Goal: Task Accomplishment & Management: Use online tool/utility

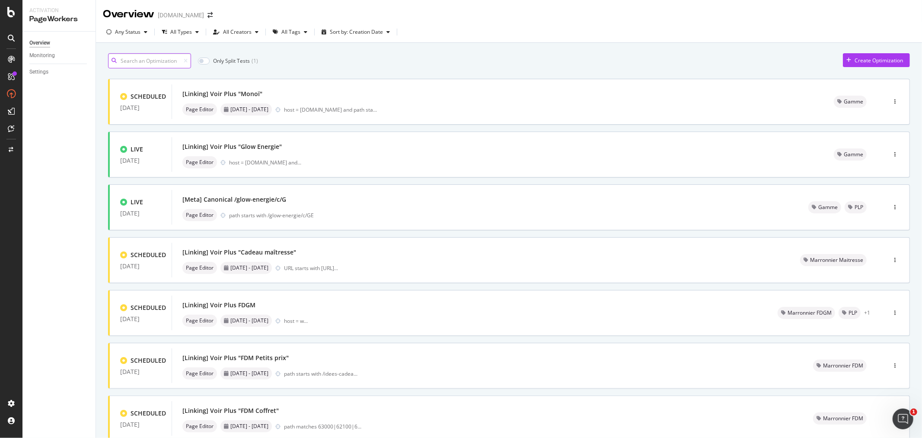
click at [145, 62] on input at bounding box center [149, 60] width 83 height 15
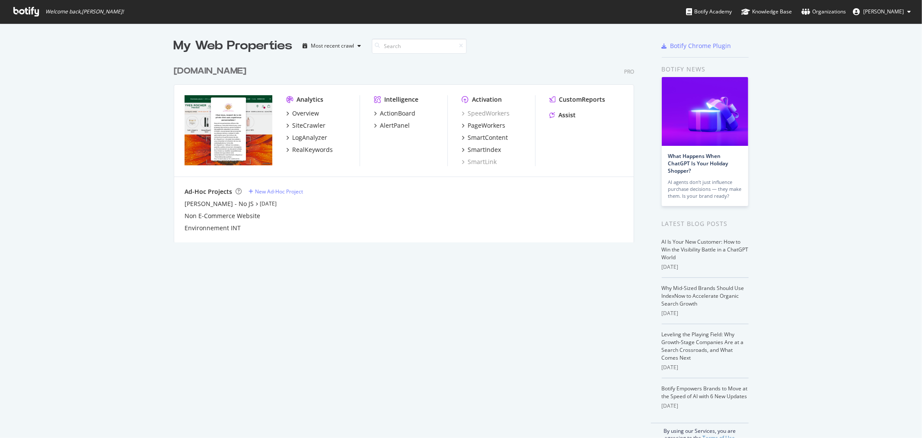
scroll to position [430, 908]
click at [312, 149] on div "RealKeywords" at bounding box center [312, 149] width 41 height 9
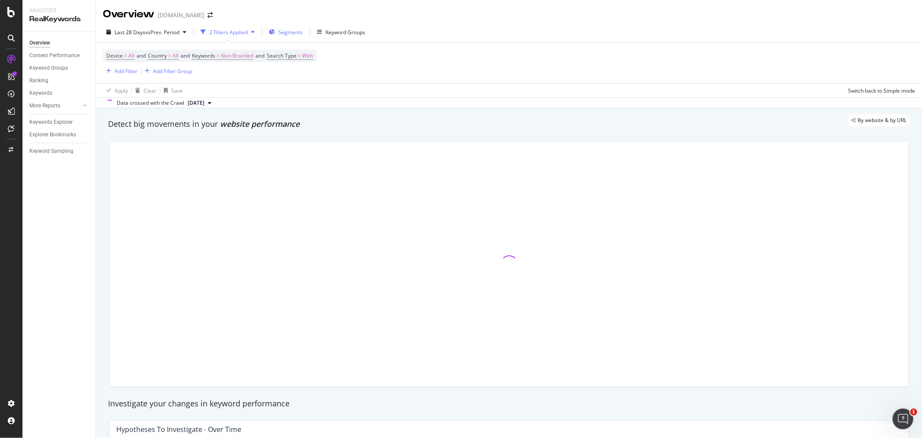
click at [287, 32] on span "Segments" at bounding box center [290, 32] width 24 height 7
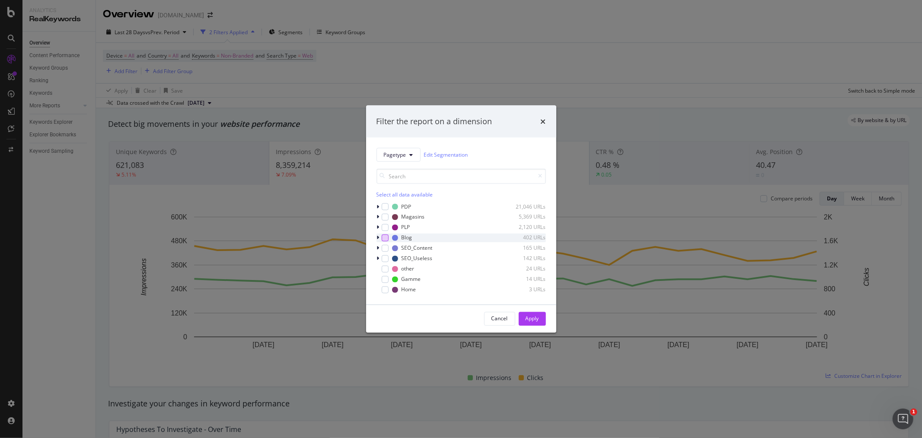
click at [382, 239] on div "modal" at bounding box center [385, 237] width 7 height 7
click at [532, 319] on div "Apply" at bounding box center [532, 318] width 13 height 7
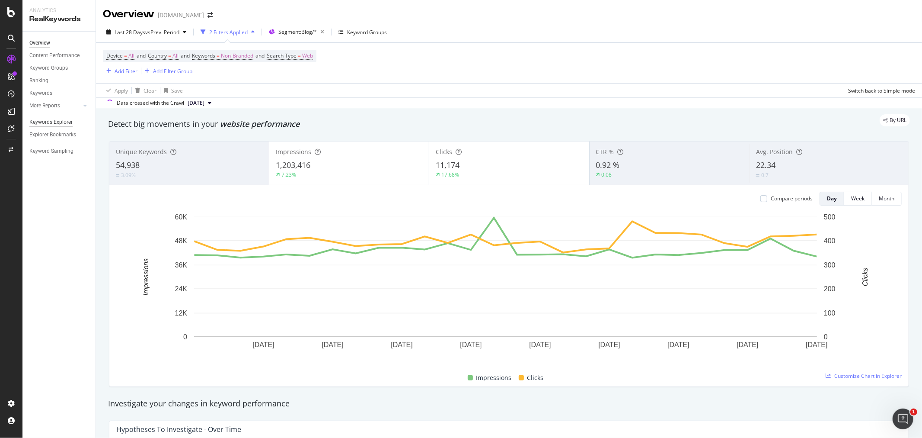
click at [64, 120] on div "Keywords Explorer" at bounding box center [50, 122] width 43 height 9
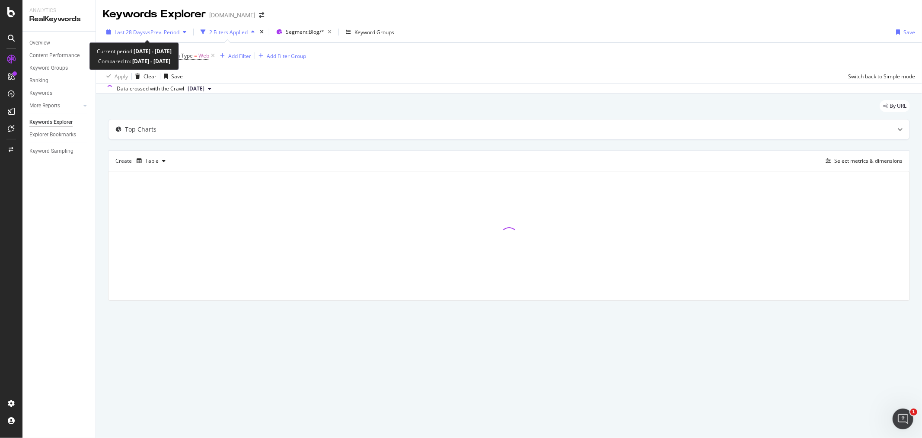
click at [177, 33] on span "vs Prev. Period" at bounding box center [162, 32] width 34 height 7
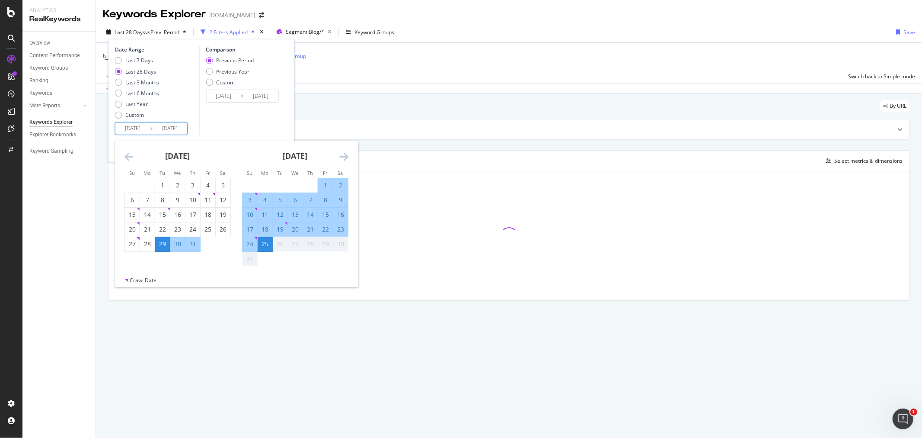
click at [134, 128] on input "[DATE]" at bounding box center [132, 128] width 35 height 12
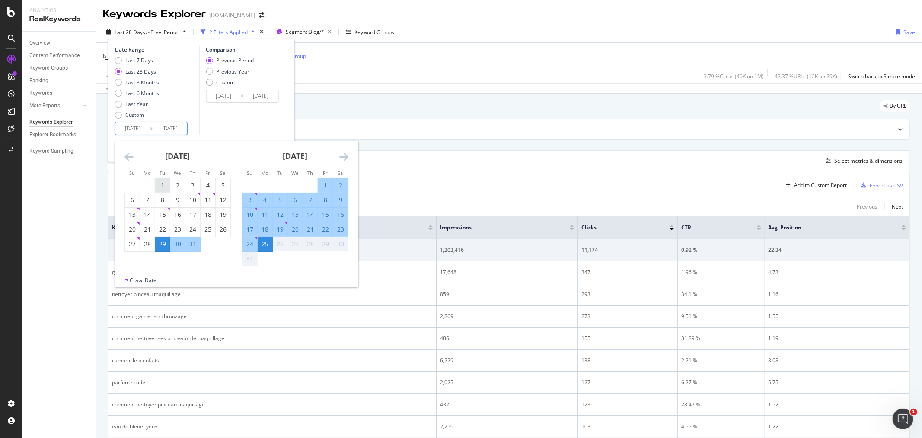
click at [162, 185] on div "1" at bounding box center [162, 185] width 15 height 9
type input "[DATE]"
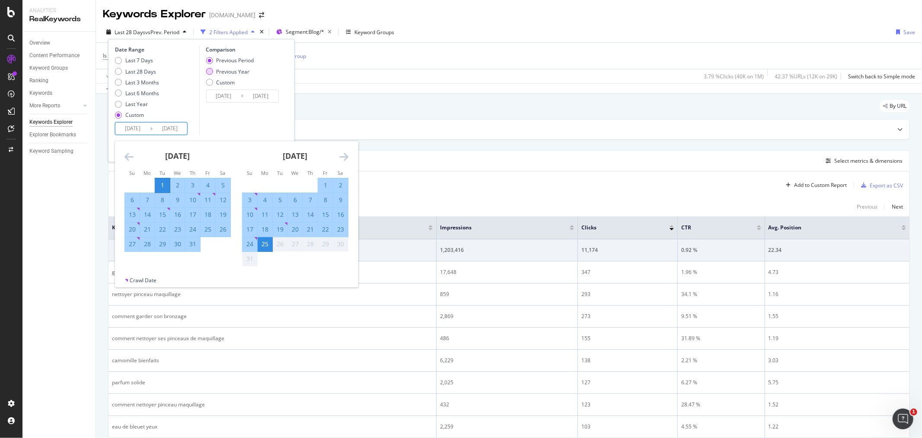
click at [221, 71] on div "Previous Year" at bounding box center [232, 71] width 33 height 7
type input "[DATE]"
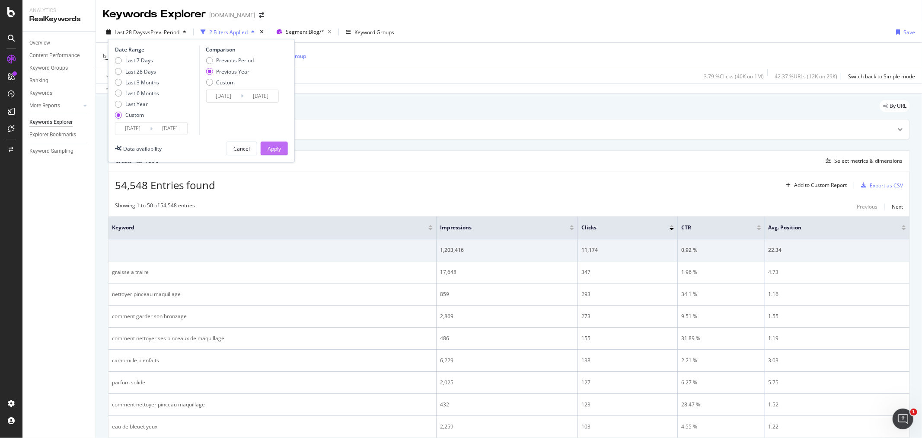
click at [278, 147] on div "Apply" at bounding box center [274, 148] width 13 height 7
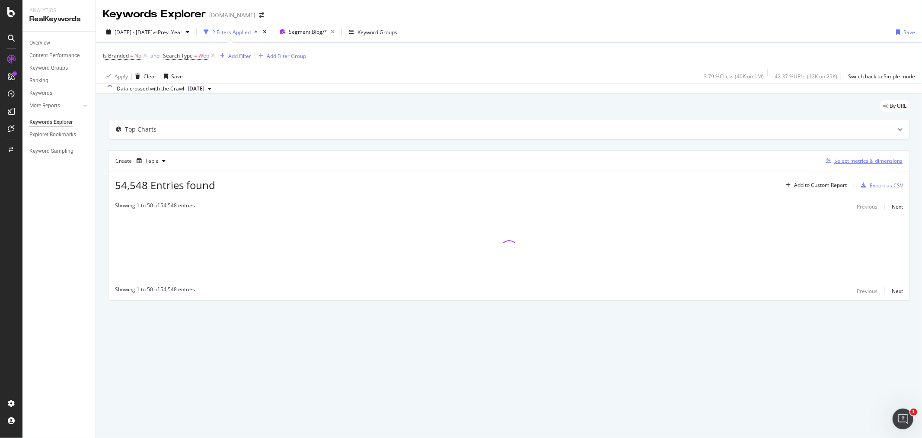
click at [858, 162] on div "Select metrics & dimensions" at bounding box center [869, 160] width 68 height 7
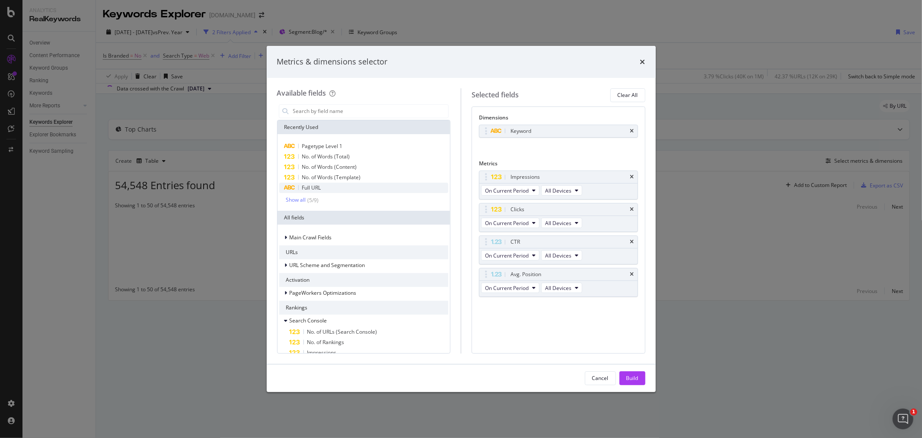
click at [322, 187] on div "Full URL" at bounding box center [364, 187] width 170 height 10
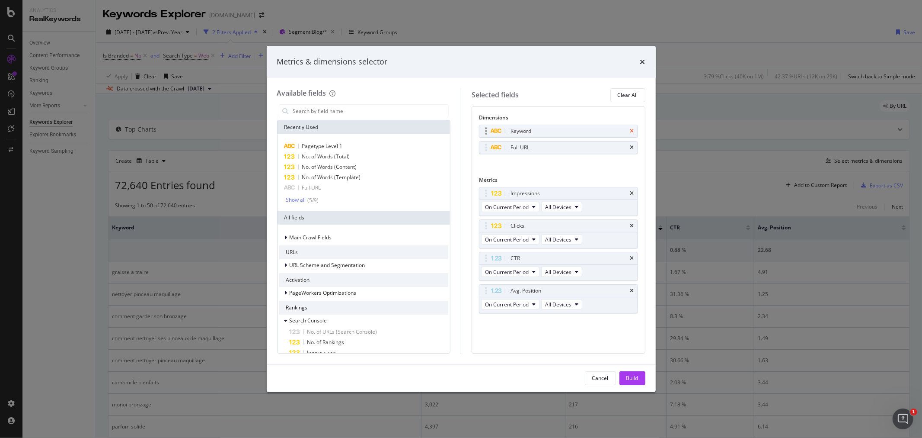
click at [633, 131] on icon "times" at bounding box center [632, 130] width 4 height 5
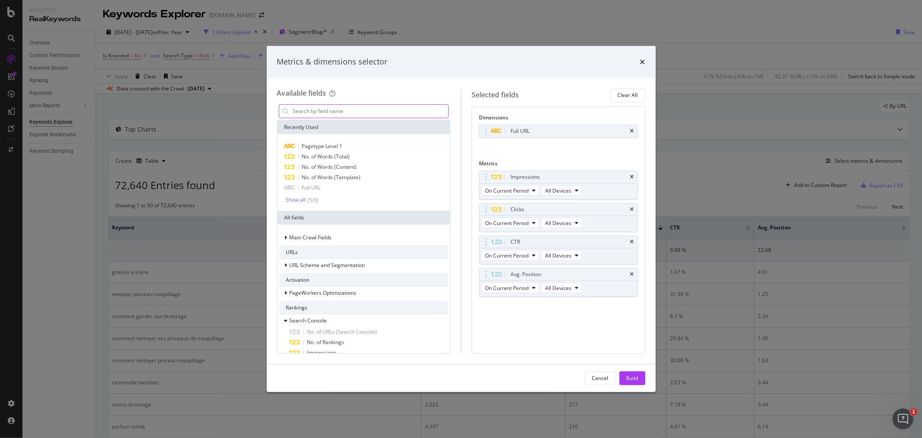
click at [326, 113] on input "modal" at bounding box center [370, 111] width 157 height 13
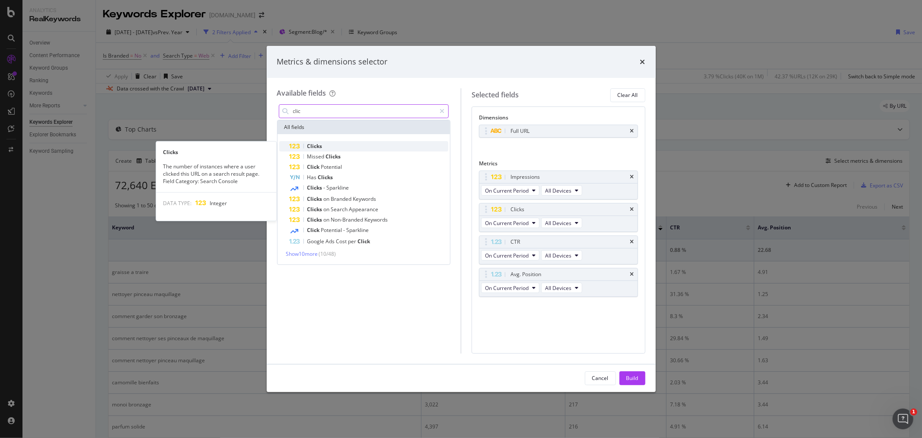
type input "clic"
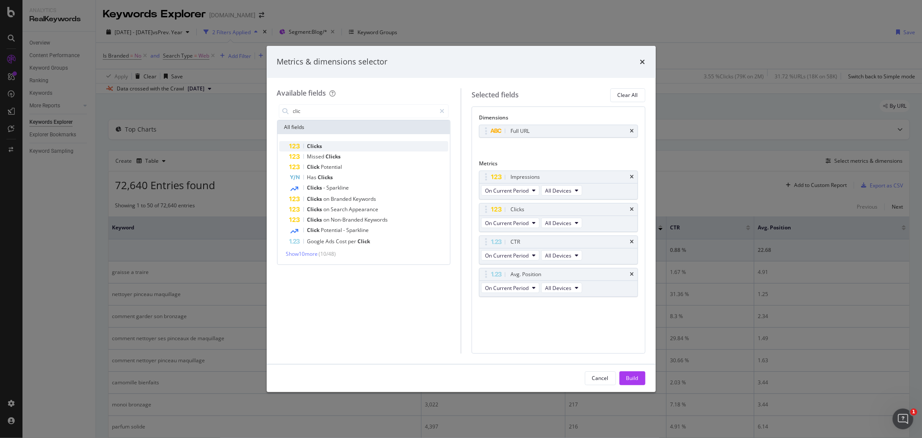
click at [318, 147] on span "Clicks" at bounding box center [314, 145] width 15 height 7
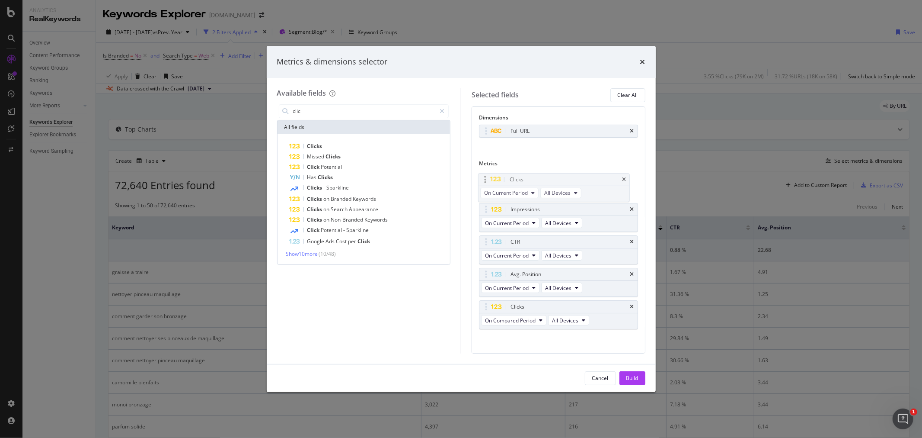
drag, startPoint x: 489, startPoint y: 208, endPoint x: 488, endPoint y: 175, distance: 33.3
click at [488, 175] on body "Analytics RealKeywords Overview Content Performance Keyword Groups Ranking Keyw…" at bounding box center [461, 219] width 922 height 438
drag, startPoint x: 486, startPoint y: 304, endPoint x: 491, endPoint y: 208, distance: 96.6
click at [491, 208] on body "Analytics RealKeywords Overview Content Performance Keyword Groups Ranking Keyw…" at bounding box center [461, 219] width 922 height 438
click at [542, 226] on button "On Compared Period" at bounding box center [513, 223] width 65 height 10
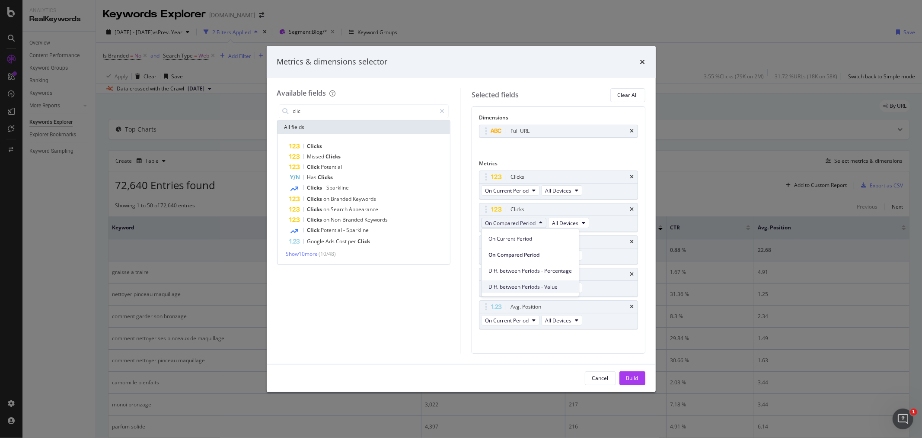
click at [532, 285] on span "Diff. between Periods - Value" at bounding box center [530, 286] width 83 height 8
click at [636, 379] on div "Build" at bounding box center [633, 377] width 12 height 7
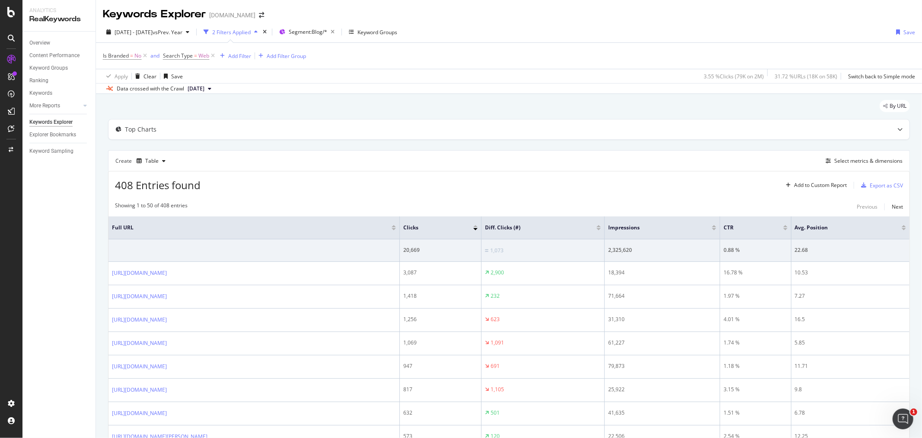
click at [601, 229] on div at bounding box center [599, 229] width 4 height 2
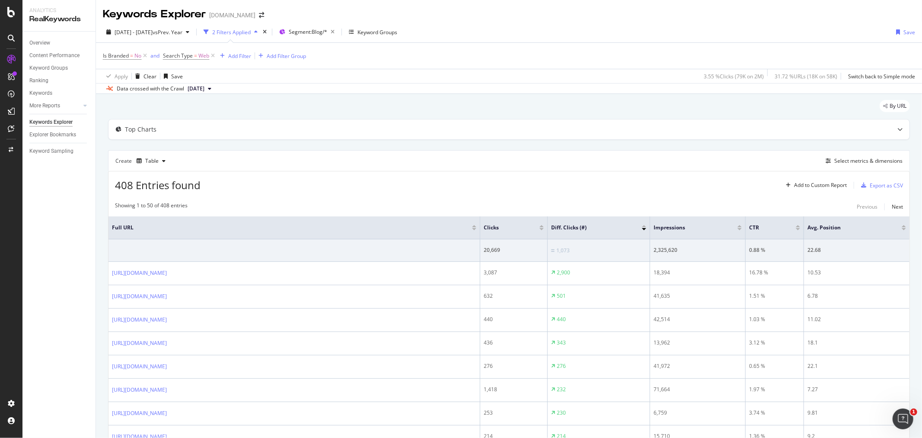
click at [643, 227] on div at bounding box center [644, 226] width 4 height 2
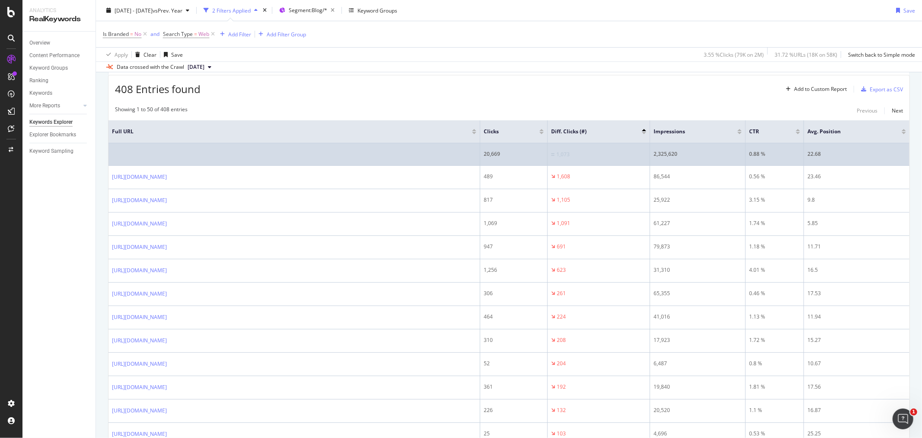
scroll to position [144, 0]
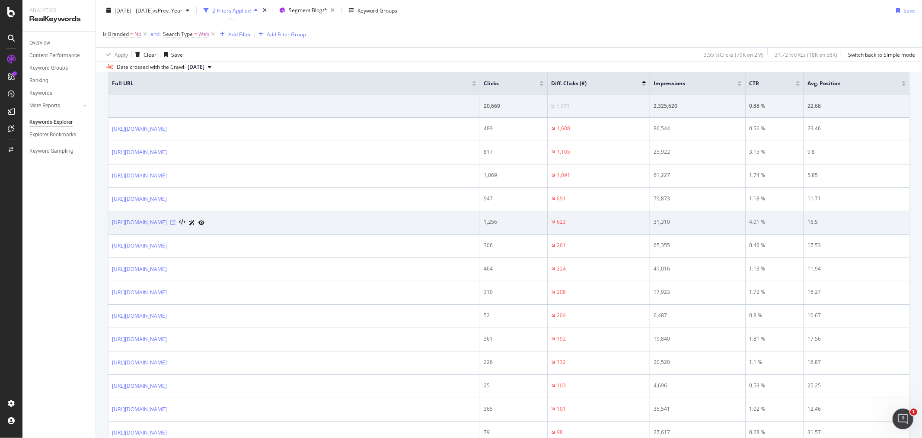
click at [176, 222] on icon at bounding box center [172, 222] width 5 height 5
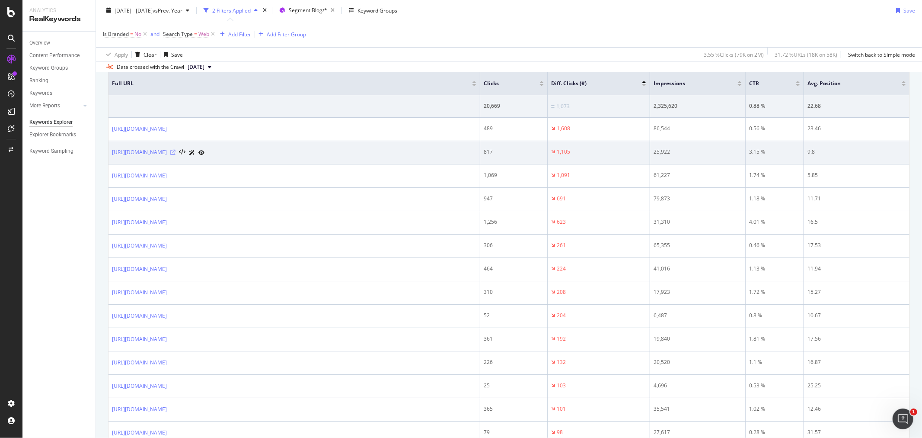
click at [176, 153] on icon at bounding box center [172, 152] width 5 height 5
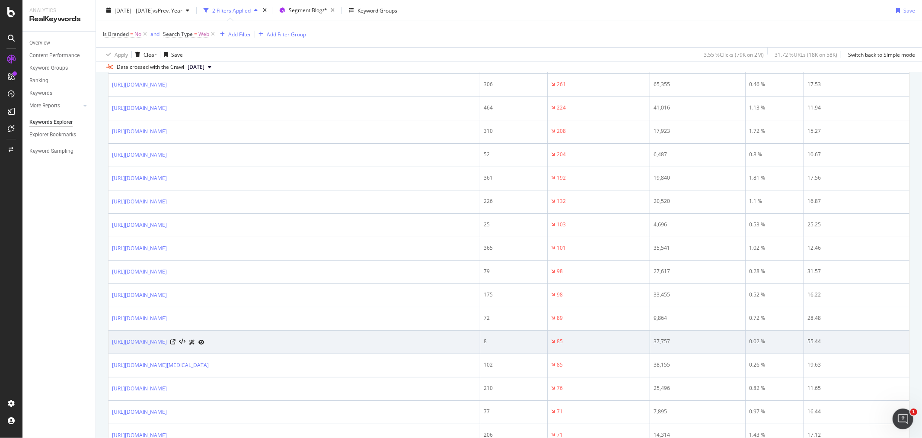
scroll to position [288, 0]
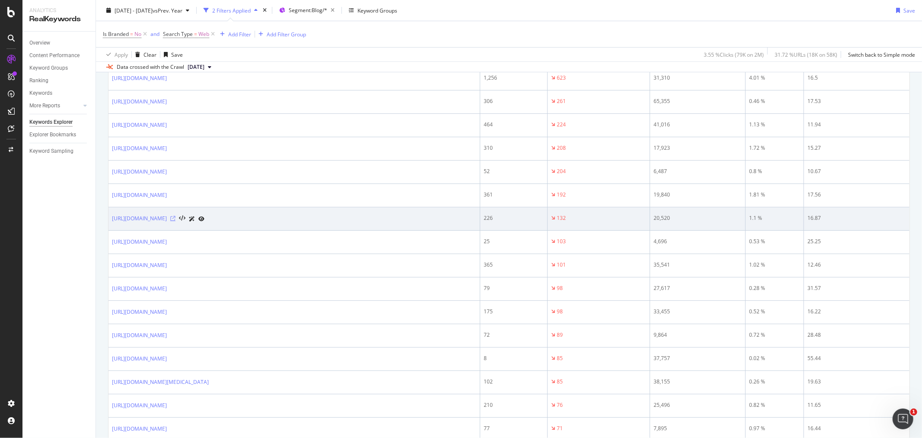
click at [176, 219] on icon at bounding box center [172, 218] width 5 height 5
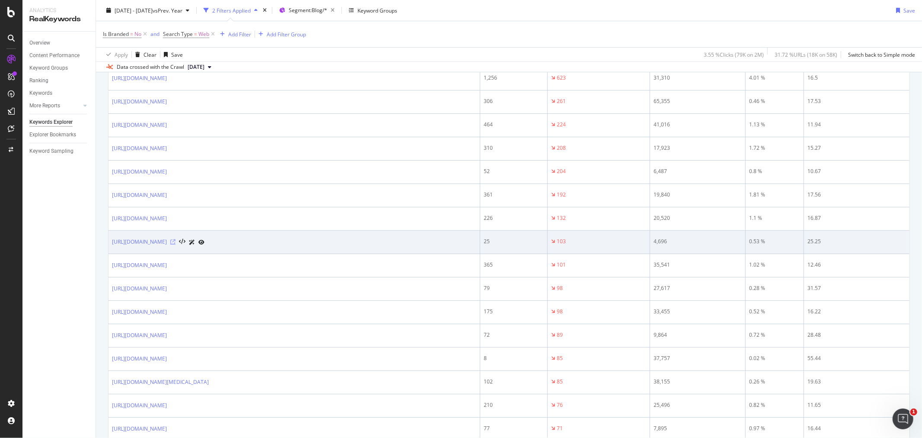
click at [176, 243] on icon at bounding box center [172, 241] width 5 height 5
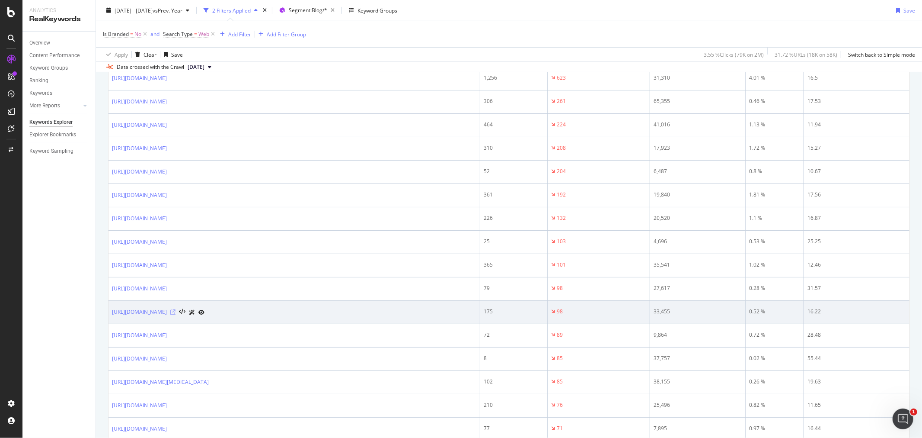
click at [176, 313] on icon at bounding box center [172, 311] width 5 height 5
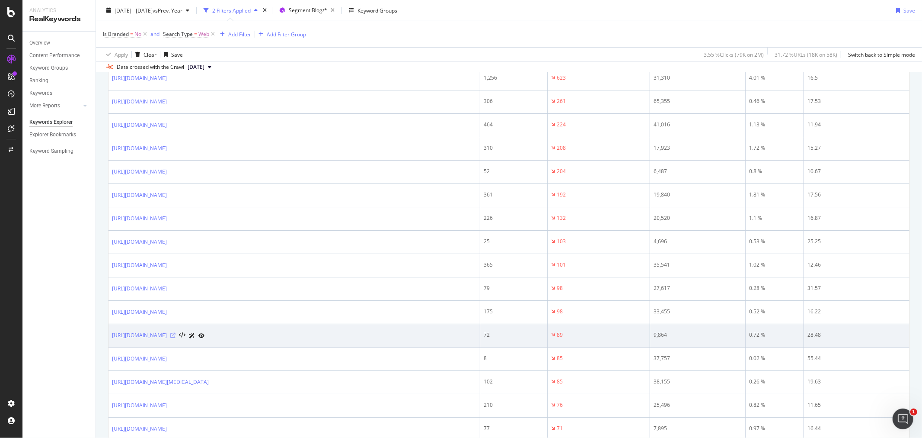
click at [176, 336] on icon at bounding box center [172, 335] width 5 height 5
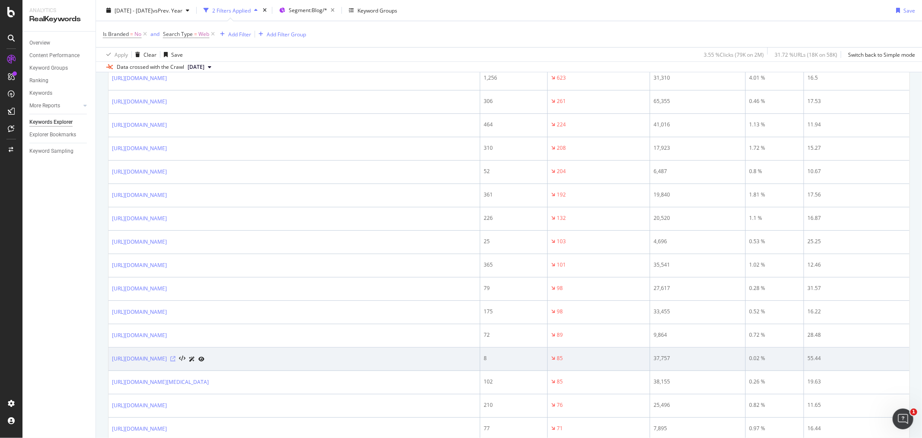
click at [176, 361] on icon at bounding box center [172, 358] width 5 height 5
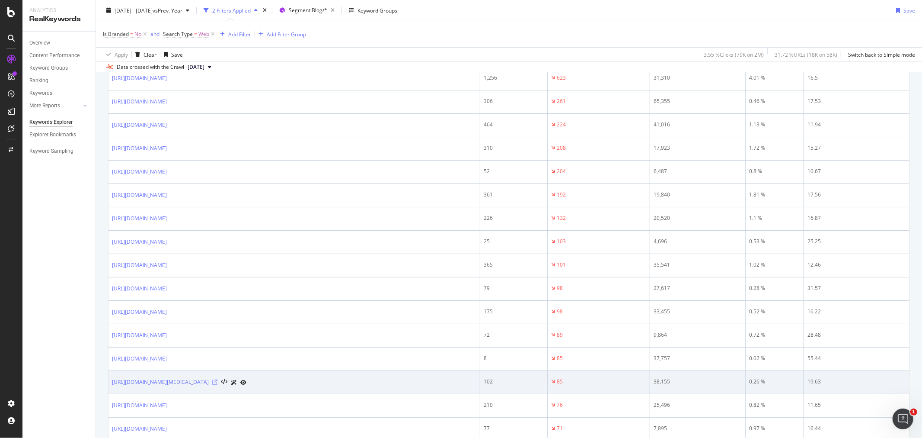
click at [218, 383] on icon at bounding box center [214, 381] width 5 height 5
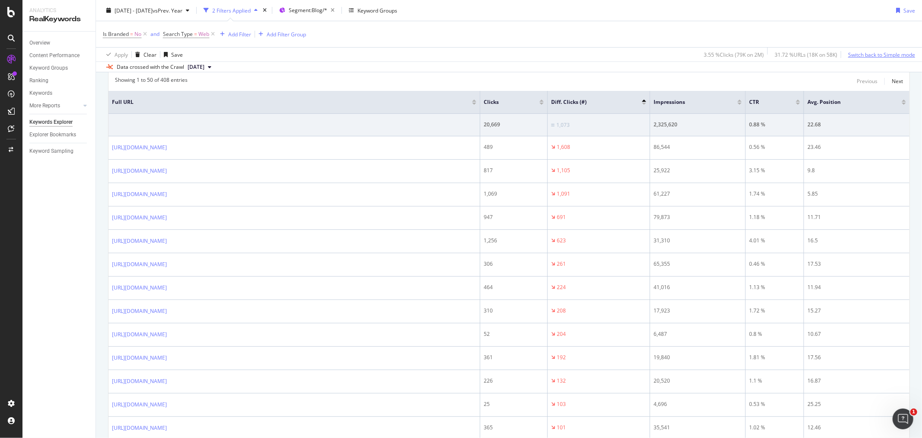
scroll to position [96, 0]
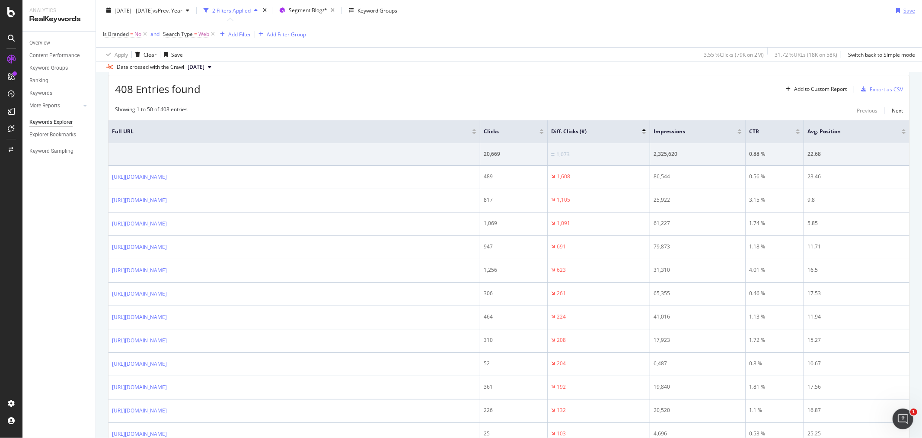
click at [904, 10] on div "Save" at bounding box center [910, 9] width 12 height 7
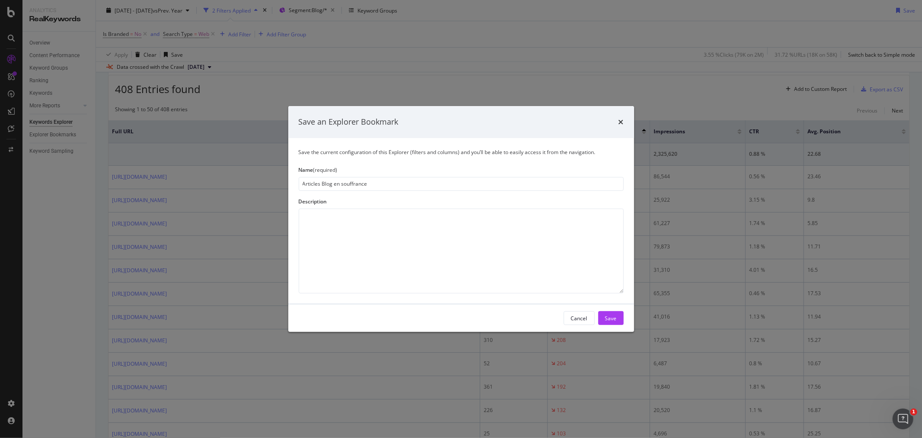
type input "Articles Blog en souffrance"
click at [624, 321] on div "Cancel Save" at bounding box center [461, 318] width 346 height 28
click at [620, 321] on button "Save" at bounding box center [611, 318] width 26 height 14
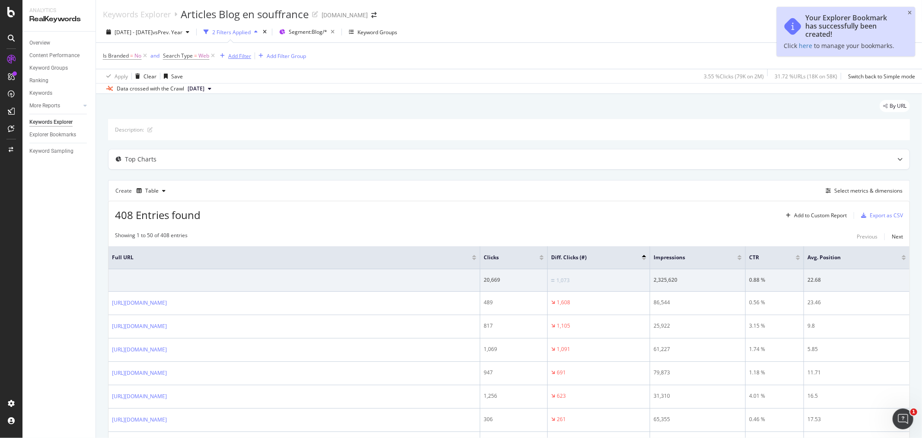
click at [233, 56] on div "Add Filter" at bounding box center [239, 55] width 23 height 7
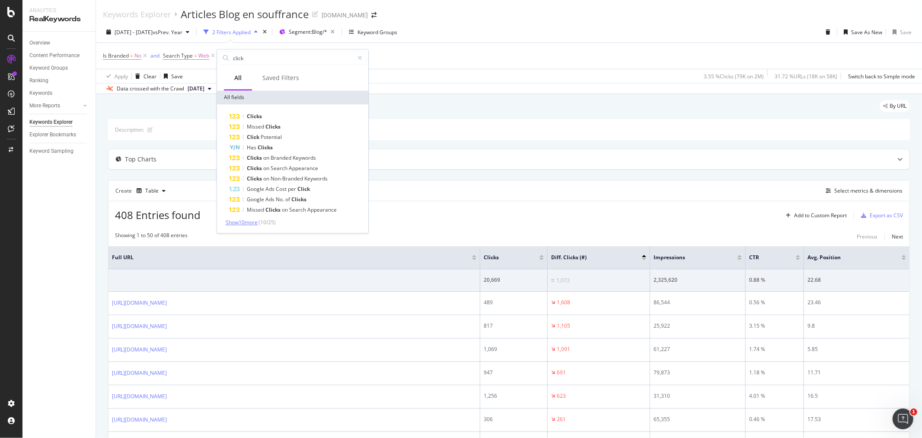
type input "click"
click at [250, 222] on span "Show 10 more" at bounding box center [242, 221] width 32 height 7
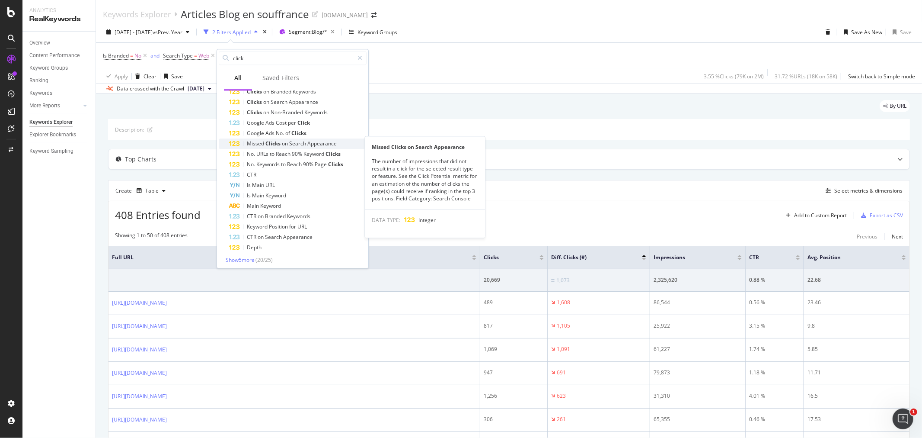
scroll to position [68, 0]
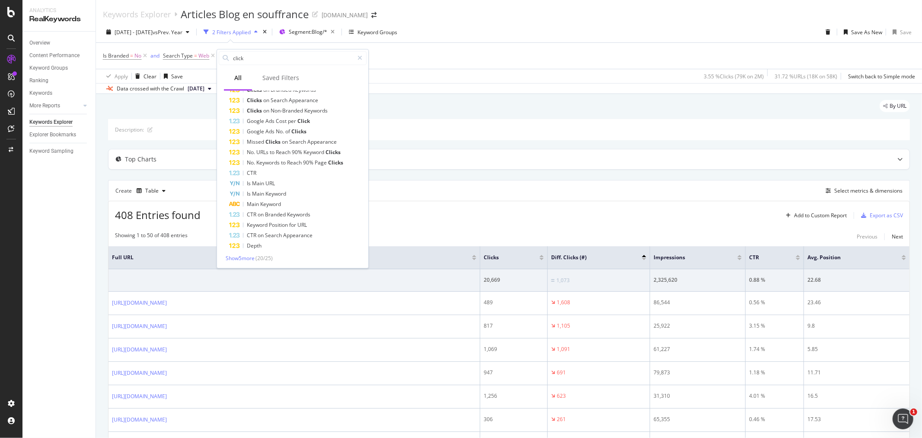
click at [511, 134] on div "Description:" at bounding box center [509, 129] width 802 height 21
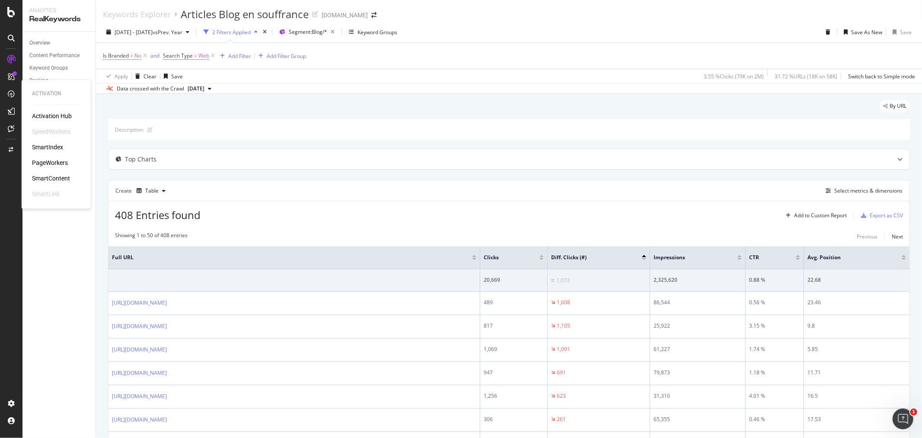
click at [48, 160] on div "PageWorkers" at bounding box center [50, 163] width 36 height 9
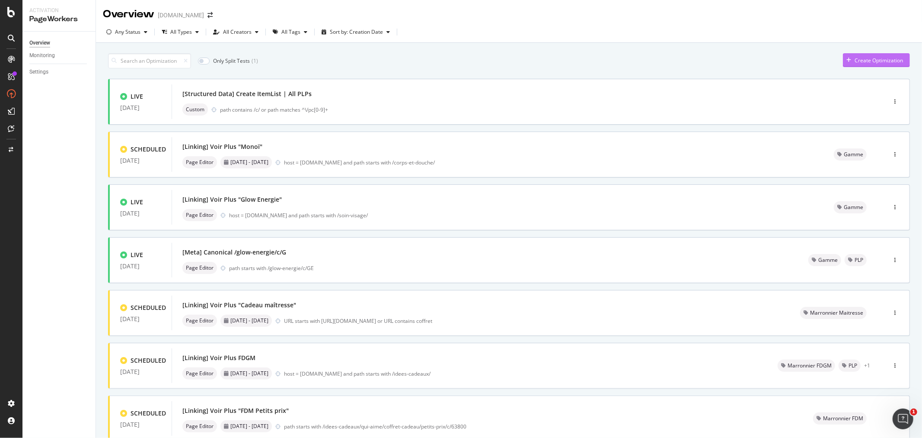
click at [878, 61] on div "Create Optimization" at bounding box center [879, 60] width 48 height 7
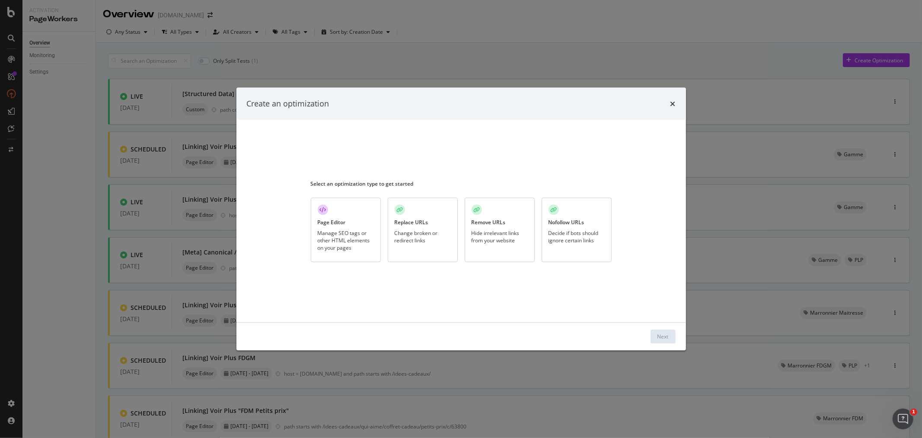
click at [339, 240] on div "Manage SEO tags or other HTML elements on your pages" at bounding box center [346, 240] width 56 height 22
click at [667, 335] on div "Next" at bounding box center [663, 336] width 11 height 7
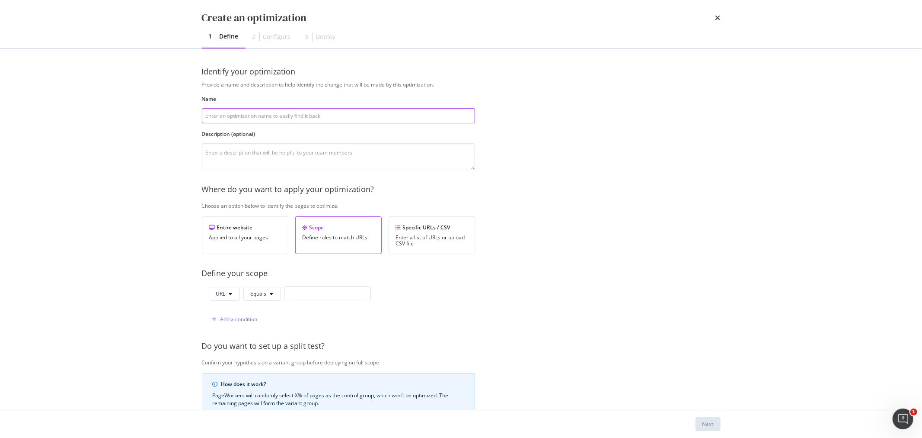
click at [310, 112] on input "modal" at bounding box center [338, 115] width 273 height 15
paste input "[Linking] Voir Plus "Soldes Soin Corps" | Specific PLPs"
click at [253, 116] on input "[Linking] Voir Plus "Soldes Soin Corps" | Specific PLPs" at bounding box center [338, 115] width 273 height 15
drag, startPoint x: 253, startPoint y: 118, endPoint x: 294, endPoint y: 113, distance: 41.8
click at [294, 113] on input "[Linking] Voir Plus "Soldes Soin Corps" | Specific PLPs" at bounding box center [338, 115] width 273 height 15
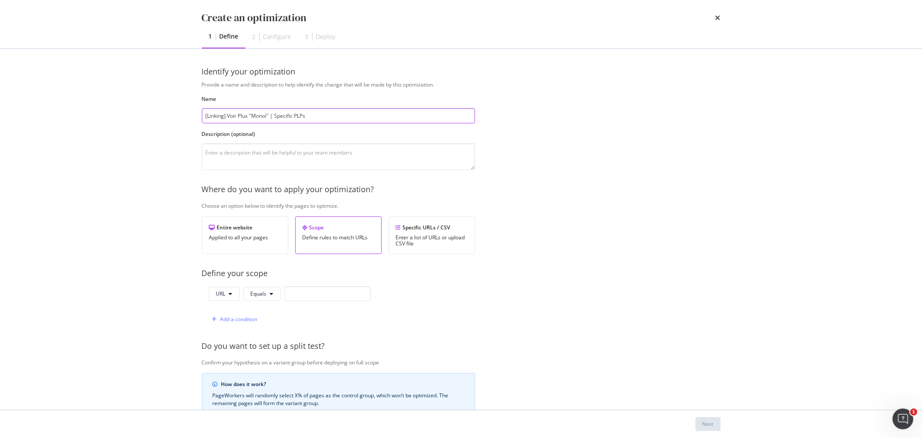
drag, startPoint x: 275, startPoint y: 115, endPoint x: 313, endPoint y: 115, distance: 38.1
click at [313, 115] on input "[Linking] Voir Plus "Monoï" | Specific PLPs" at bounding box center [338, 115] width 273 height 15
type input "[Linking] Voir Plus "Monoï" | Univers Solaire"
click at [294, 155] on textarea "modal" at bounding box center [338, 156] width 273 height 27
click at [401, 153] on textarea "modal" at bounding box center [338, 156] width 273 height 27
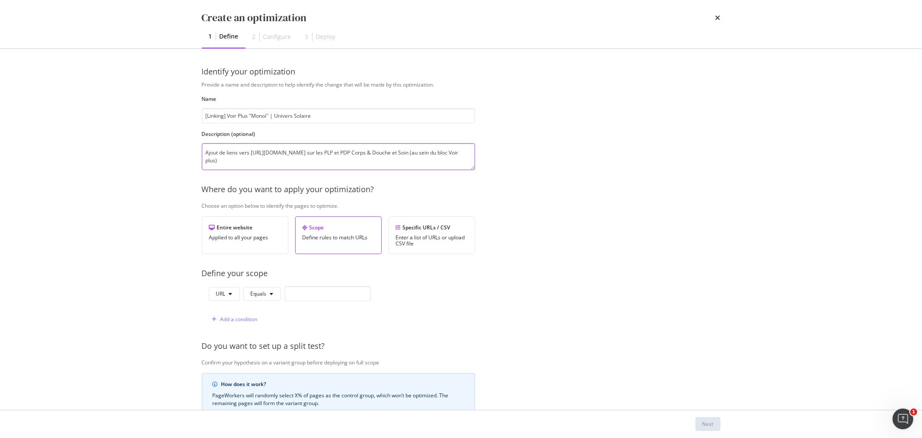
drag, startPoint x: 253, startPoint y: 148, endPoint x: 442, endPoint y: 152, distance: 189.4
click at [442, 152] on textarea "Ajout de liens vers [URL][DOMAIN_NAME] sur les PLP et PDP Corps & Douche et Soi…" at bounding box center [338, 156] width 273 height 27
paste textarea "monoi"
drag, startPoint x: 411, startPoint y: 151, endPoint x: 436, endPoint y: 149, distance: 24.7
click at [436, 149] on textarea "Ajout de liens vers [URL][DOMAIN_NAME] sur les PLP et PDP Corps & Douche et Soi…" at bounding box center [338, 156] width 273 height 27
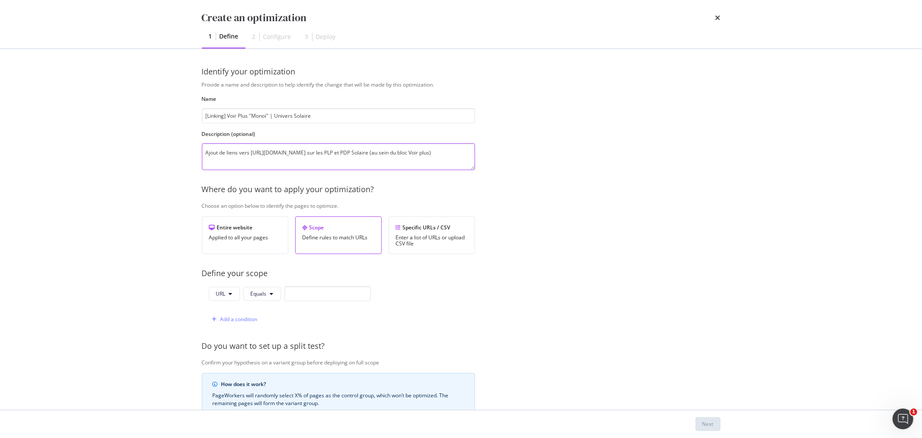
type textarea "Ajout de liens vers [URL][DOMAIN_NAME] sur les PLP et PDP Solaire (au sein du b…"
click at [234, 290] on button "URL" at bounding box center [224, 294] width 31 height 14
click at [227, 341] on span "Host" at bounding box center [231, 343] width 30 height 8
click at [289, 294] on input "modal" at bounding box center [329, 293] width 86 height 15
paste input "[DOMAIN_NAME]"
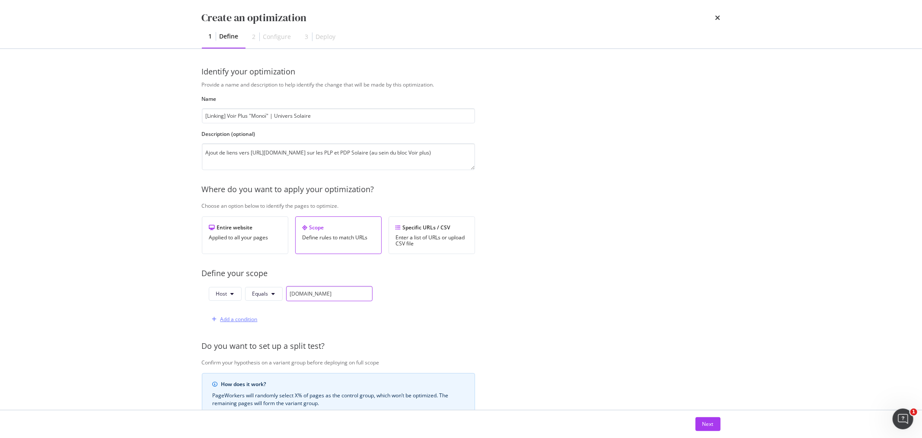
type input "[DOMAIN_NAME]"
click at [248, 317] on div "Add a condition" at bounding box center [239, 318] width 37 height 7
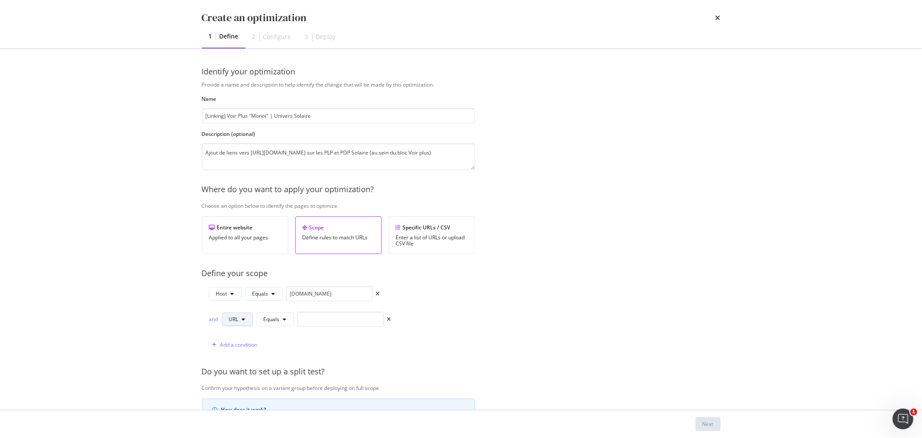
click at [250, 316] on button "URL" at bounding box center [237, 319] width 31 height 14
click at [245, 383] on span "Path" at bounding box center [244, 385] width 30 height 8
click at [277, 320] on span "Equals" at bounding box center [273, 318] width 16 height 7
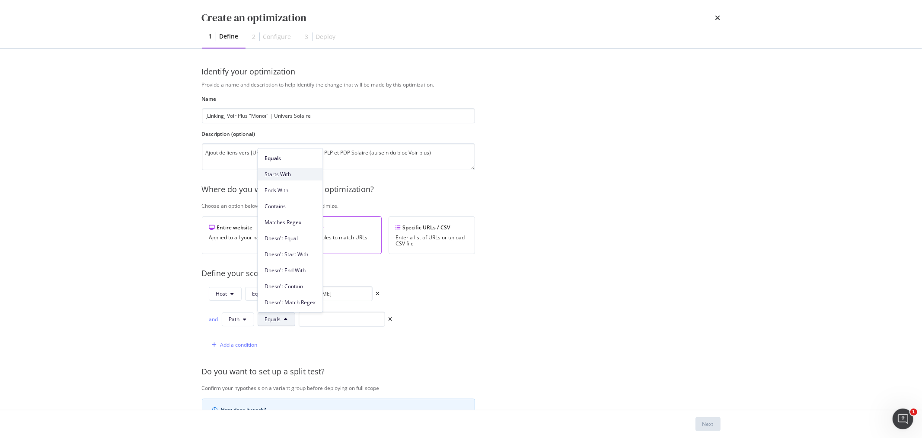
click at [280, 174] on span "Starts With" at bounding box center [290, 174] width 51 height 8
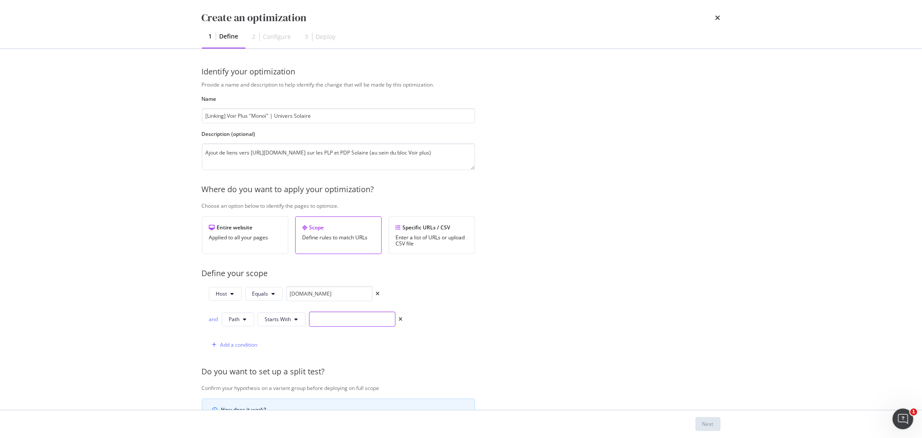
click at [320, 317] on input "modal" at bounding box center [352, 318] width 86 height 15
paste input "/corps-et-douche/soin-solaire/"
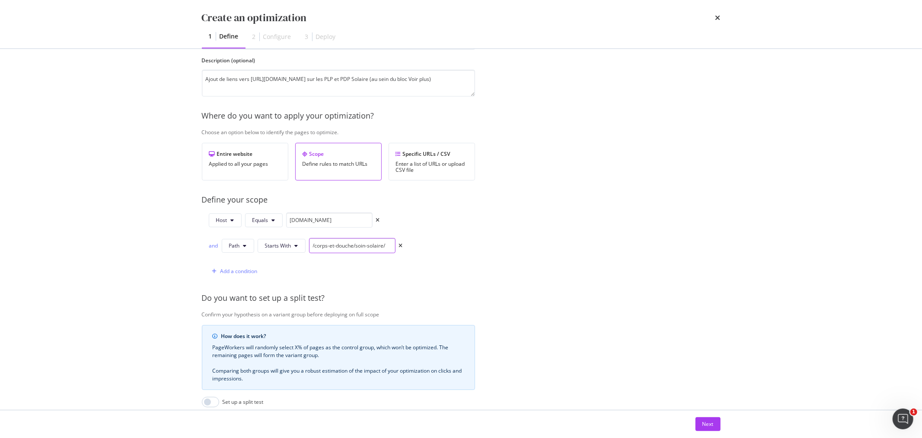
scroll to position [96, 0]
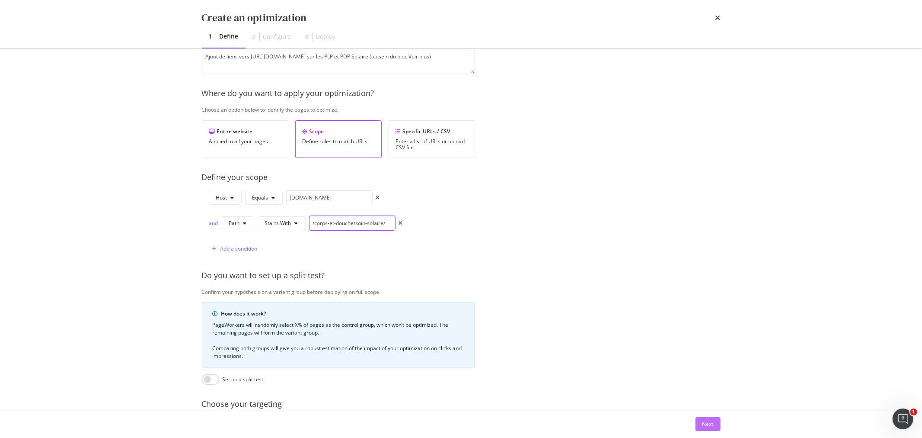
type input "/corps-et-douche/soin-solaire/"
click at [707, 425] on div "Next" at bounding box center [708, 423] width 11 height 7
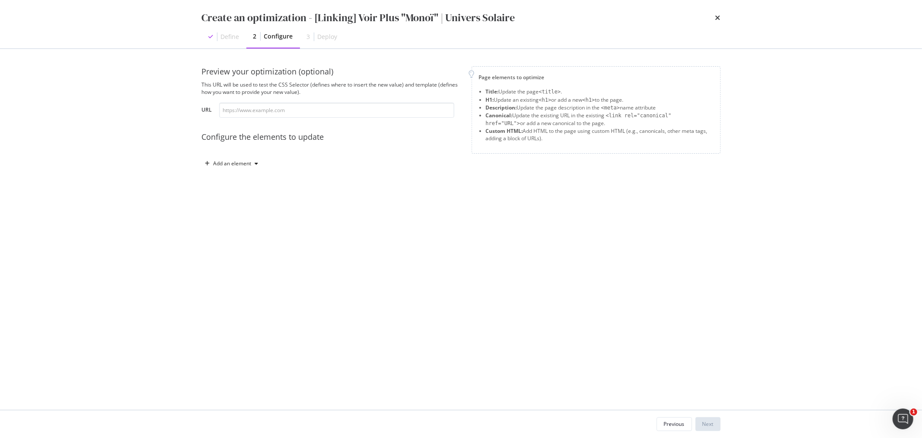
scroll to position [0, 0]
click at [239, 161] on div "Add an element" at bounding box center [233, 163] width 38 height 5
click at [235, 232] on div "Custom HTML" at bounding box center [236, 237] width 58 height 11
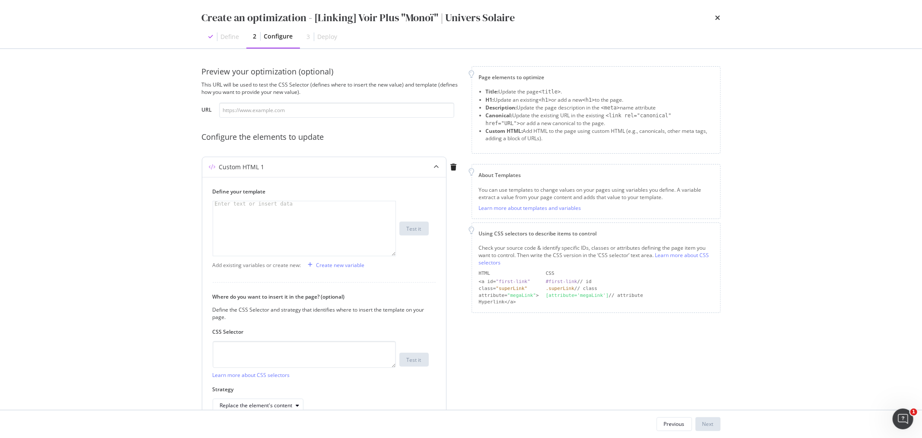
click at [264, 215] on div "modal" at bounding box center [304, 233] width 182 height 65
drag, startPoint x: 325, startPoint y: 208, endPoint x: 302, endPoint y: 213, distance: 23.4
click at [302, 213] on div "< div class = "inline-block" > < a class = "block has-border border_black p_M m…" at bounding box center [304, 241] width 182 height 80
paste textarea "monoi"
drag, startPoint x: 262, startPoint y: 213, endPoint x: 304, endPoint y: 213, distance: 42.8
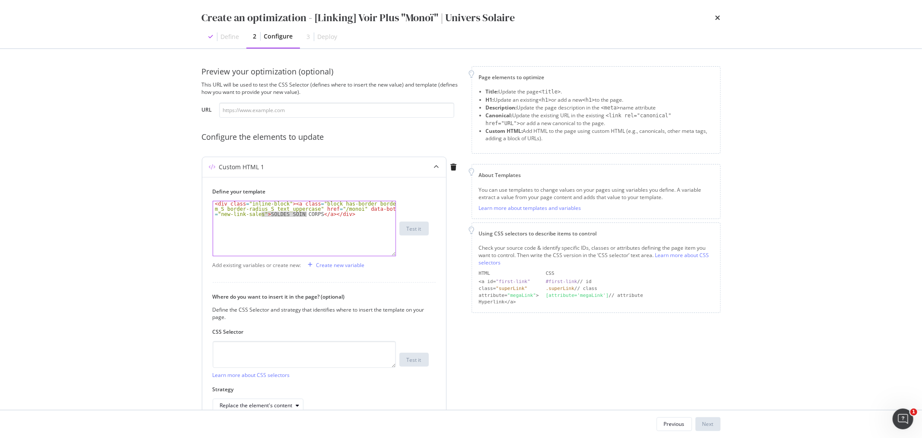
click at [304, 213] on div "< div class = "inline-block" > < a class = "block has-border border_black p_M m…" at bounding box center [304, 238] width 182 height 75
type textarea "<div class="inline-block"><a class="block has-border border_black p_M m_S borde…"
click at [338, 349] on textarea "modal" at bounding box center [304, 354] width 183 height 27
paste textarea "section > div[data-js="netlinking"]"
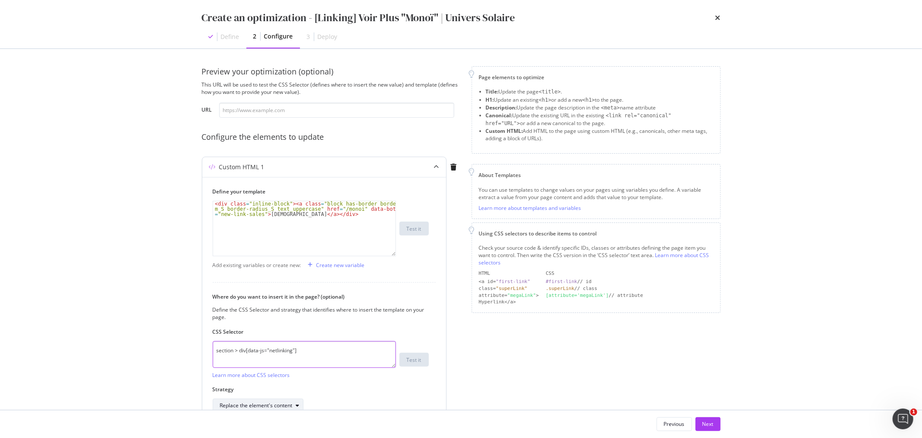
type textarea "section > div[data-js="netlinking"]"
click at [291, 403] on div "Replace the element's content" at bounding box center [256, 405] width 73 height 5
click at [261, 318] on div "Inside the element, at the beginning" at bounding box center [267, 318] width 86 height 7
drag, startPoint x: 707, startPoint y: 423, endPoint x: 771, endPoint y: 423, distance: 64.0
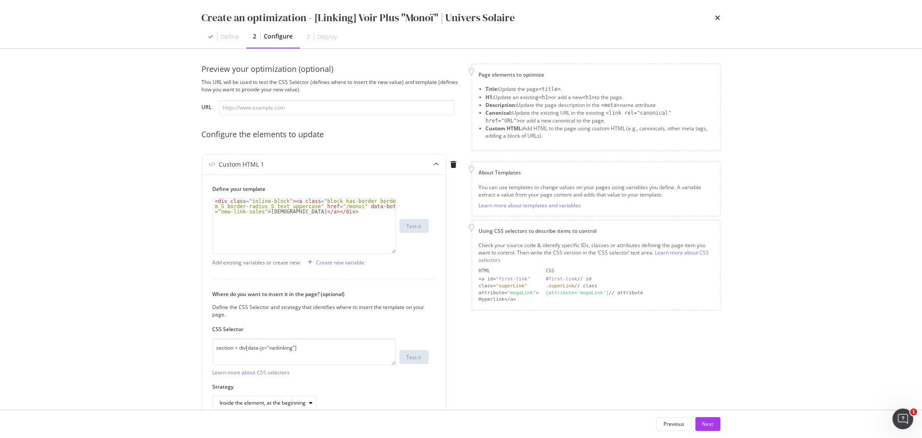
click at [707, 422] on div "Next" at bounding box center [708, 423] width 11 height 7
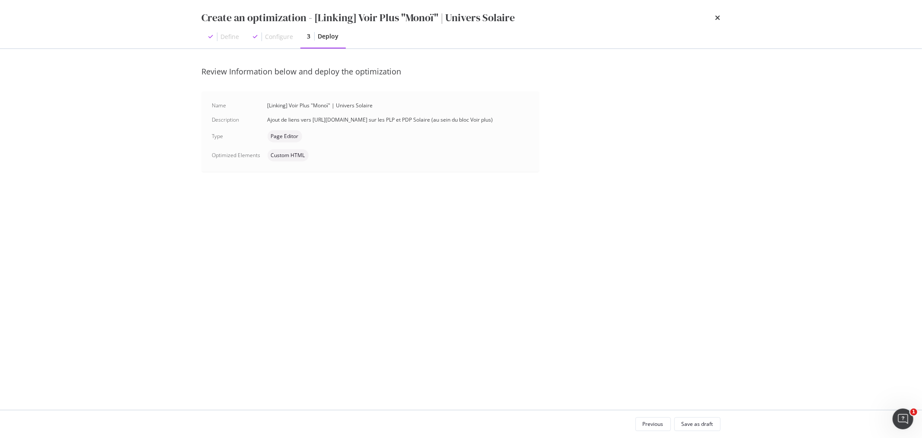
scroll to position [0, 0]
click at [702, 420] on div "Save as draft" at bounding box center [698, 423] width 32 height 7
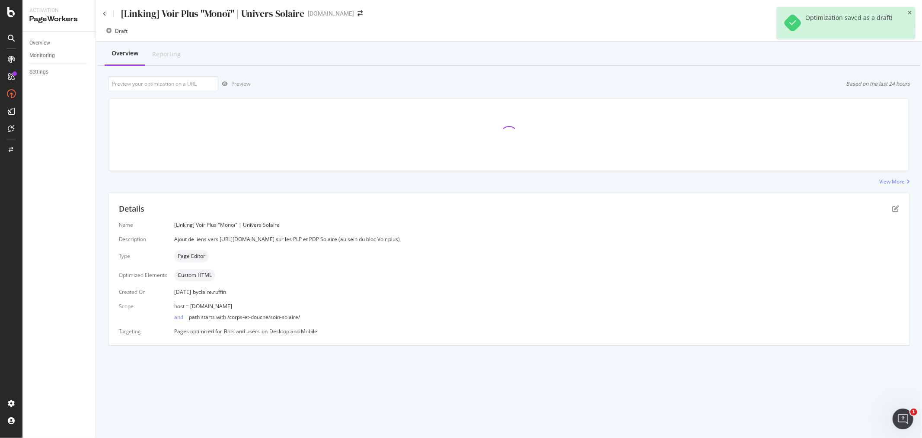
click at [911, 13] on icon "close toast" at bounding box center [910, 12] width 4 height 5
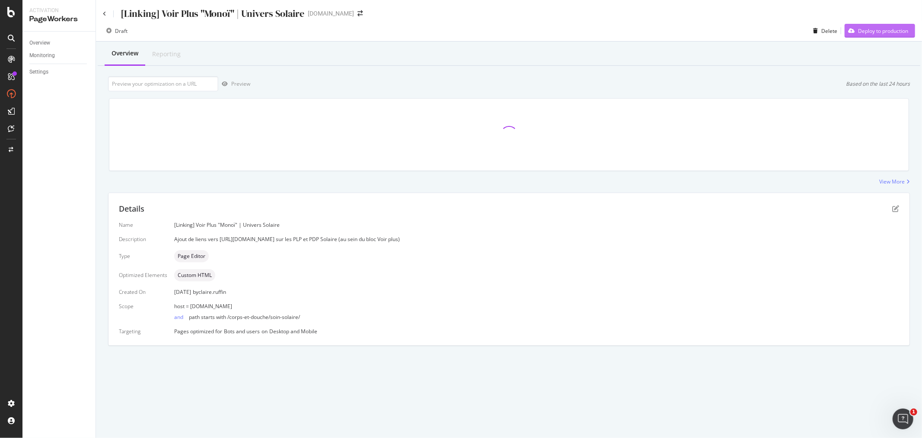
click at [889, 30] on div "Deploy to production" at bounding box center [883, 30] width 50 height 7
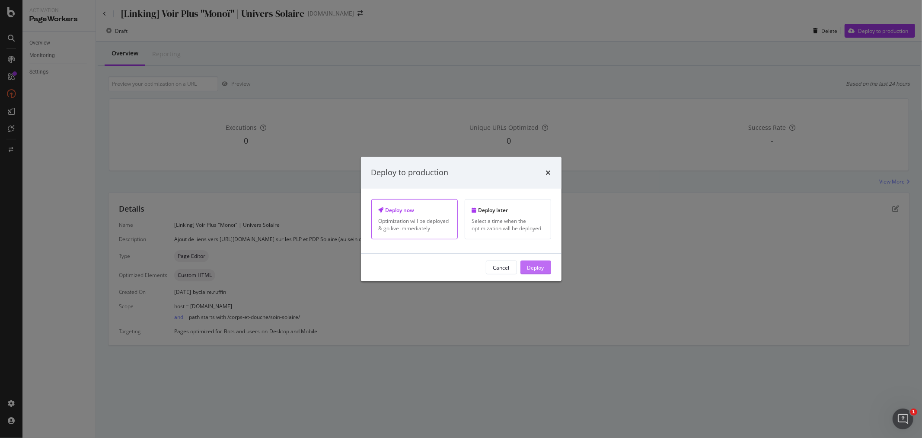
click at [538, 266] on div "Deploy" at bounding box center [536, 266] width 17 height 7
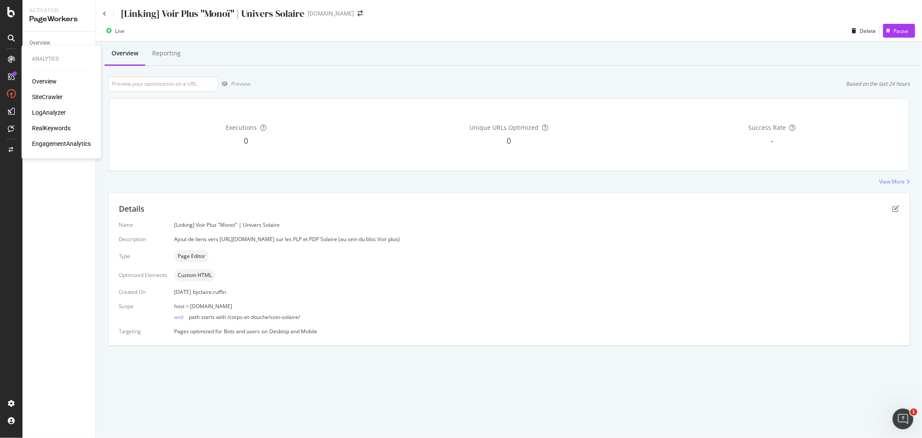
click at [51, 128] on div "RealKeywords" at bounding box center [51, 128] width 38 height 9
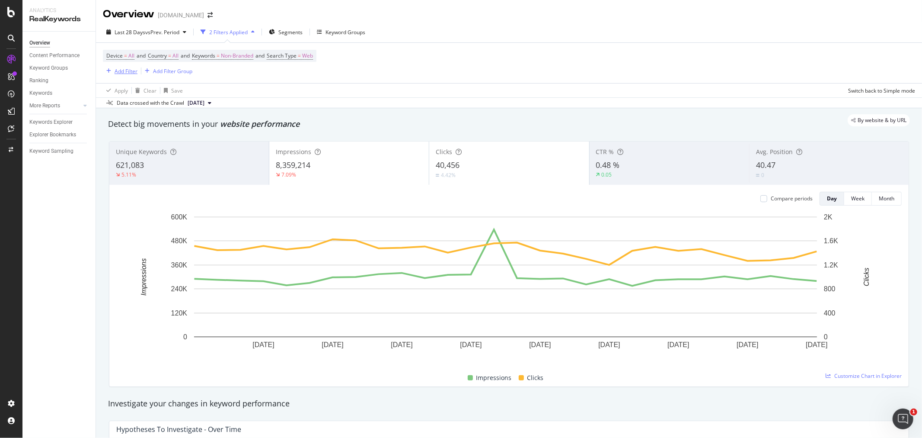
click at [122, 72] on div "Add Filter" at bounding box center [126, 70] width 23 height 7
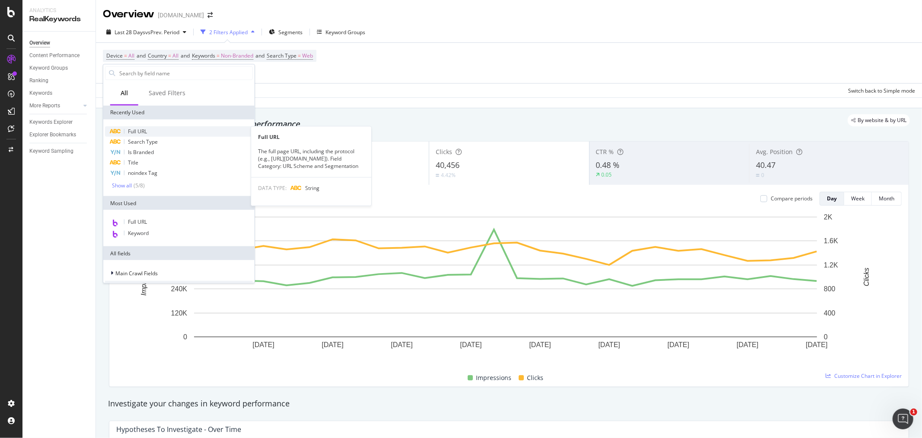
click at [147, 132] on span "Full URL" at bounding box center [137, 131] width 19 height 7
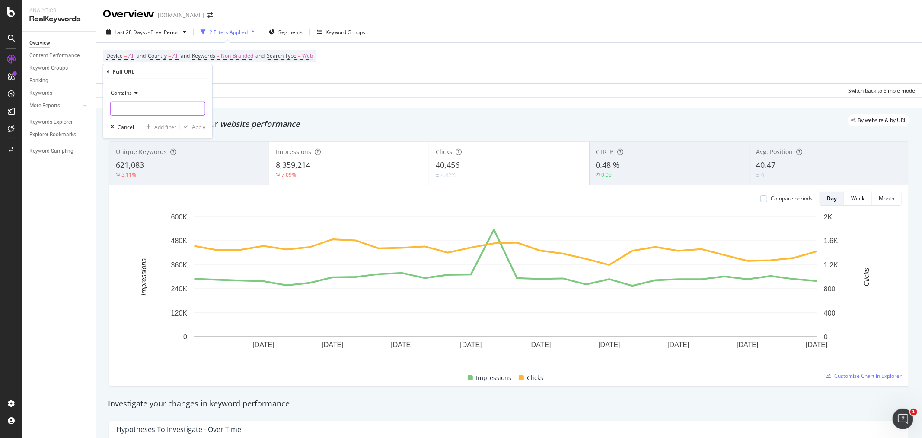
click at [127, 109] on input "text" at bounding box center [158, 109] width 94 height 14
paste input "/glow-energie"
type input "/glow-energie"
click at [194, 127] on div "Apply" at bounding box center [198, 126] width 13 height 7
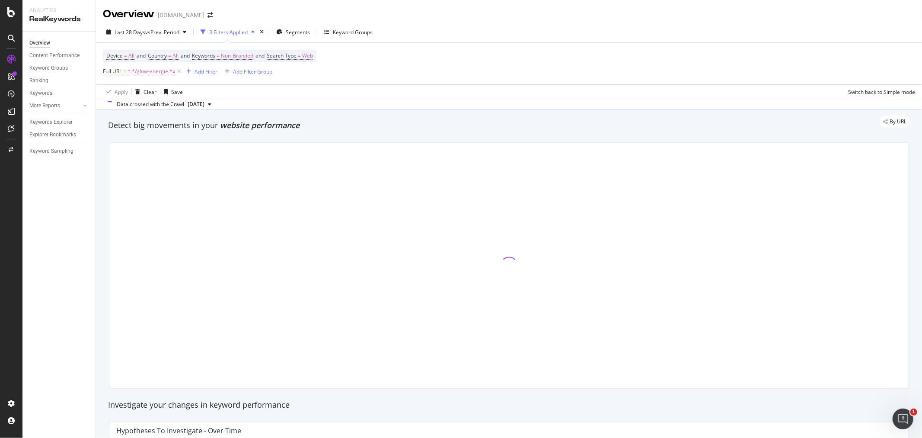
click at [143, 74] on span "^.*/glow-energie.*$" at bounding box center [152, 71] width 48 height 12
click at [136, 93] on icon at bounding box center [135, 92] width 6 height 5
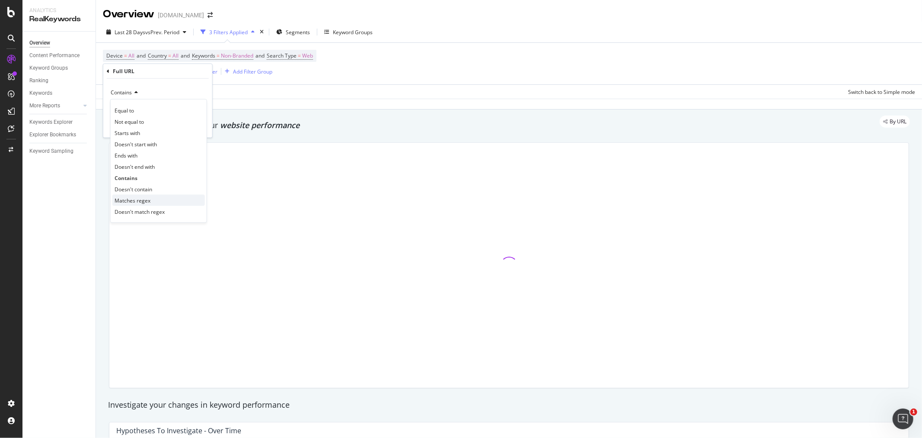
click at [149, 198] on span "Matches regex" at bounding box center [133, 199] width 36 height 7
click at [153, 111] on input "/glow-energie" at bounding box center [152, 108] width 82 height 14
click at [166, 107] on input "/glow-energie" at bounding box center [152, 108] width 82 height 14
type input "/glow-energie|"
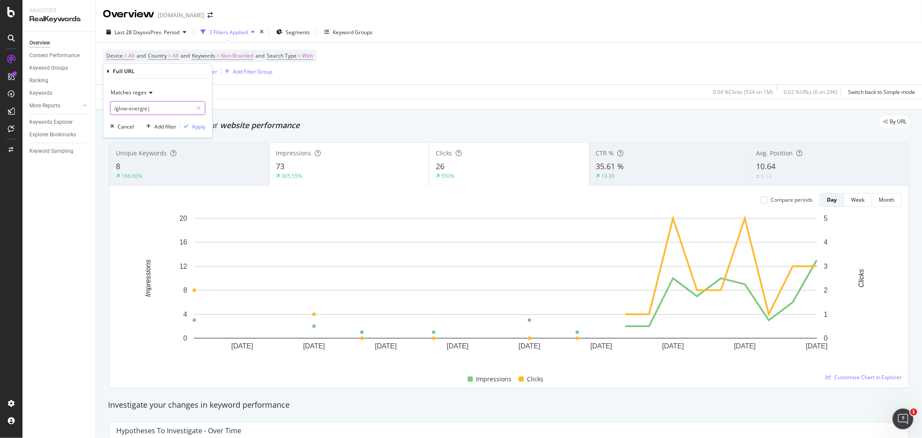
click at [157, 108] on input "/glow-energie|" at bounding box center [152, 108] width 82 height 14
click at [159, 108] on input "/glow-energie|" at bounding box center [152, 108] width 82 height 14
click at [177, 111] on input "/glow-energie|" at bounding box center [152, 108] width 82 height 14
paste input "84141|89450|81791|91326|86713|03650"
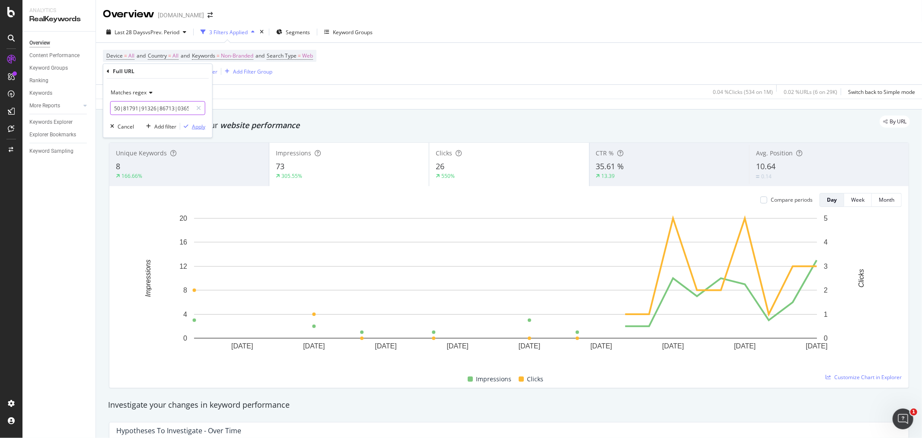
type input "/glow-energie|84141|89450|81791|91326|86713|03650"
click at [200, 127] on div "Apply" at bounding box center [198, 125] width 13 height 7
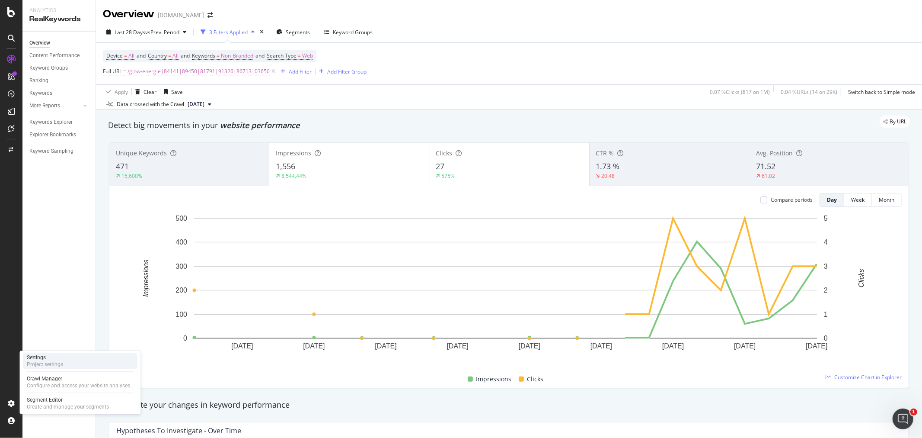
click at [51, 361] on div "Project settings" at bounding box center [45, 364] width 36 height 7
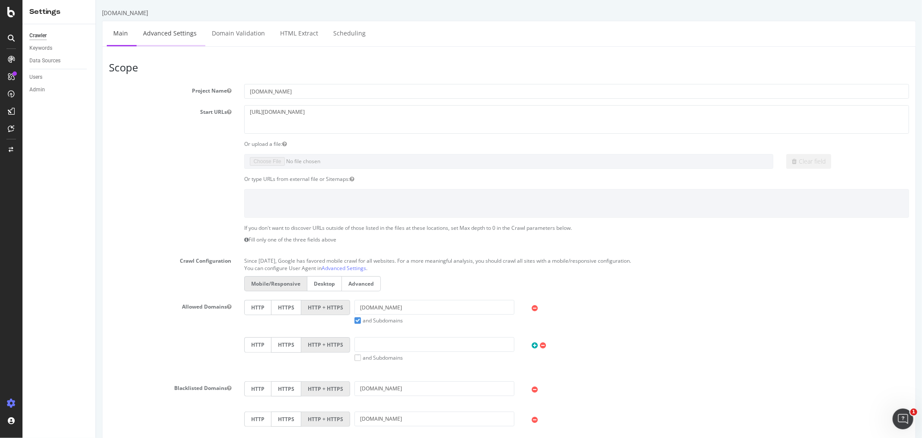
click at [180, 35] on link "Advanced Settings" at bounding box center [169, 33] width 67 height 24
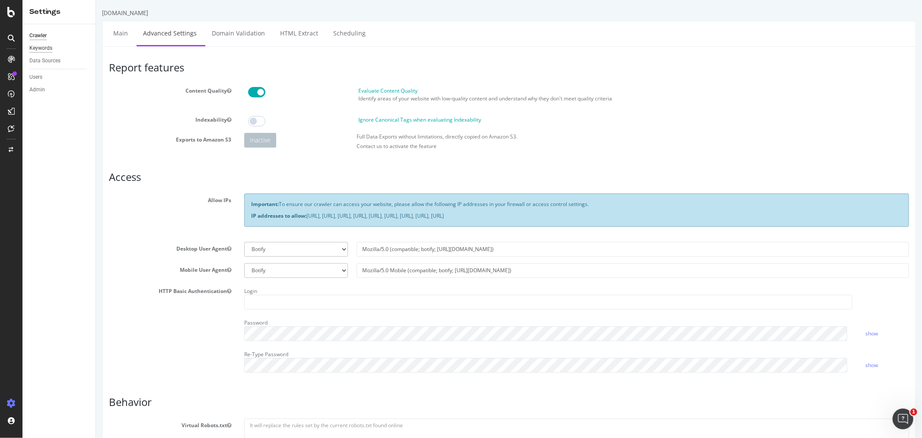
click at [41, 46] on div "Keywords" at bounding box center [40, 48] width 23 height 9
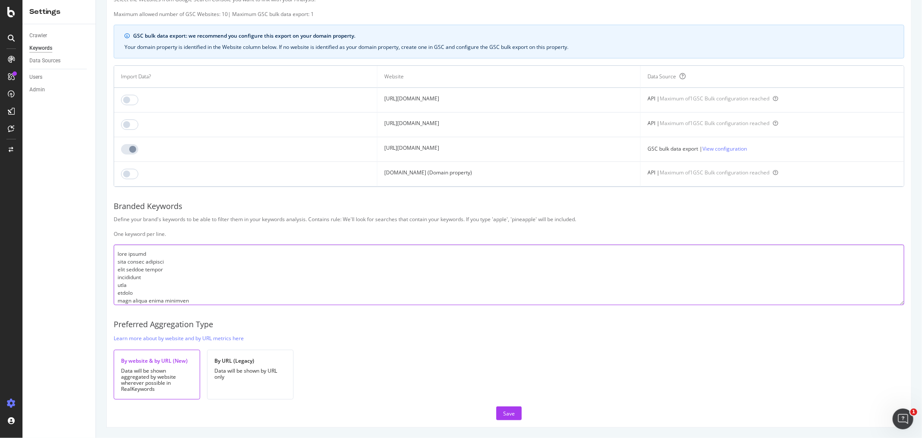
scroll to position [8335, 0]
click at [162, 296] on textarea at bounding box center [509, 274] width 791 height 61
type textarea "lore ipsumd sita consec adipisci elit seddoe tempor incididunt utla etdolo magn…"
click at [507, 414] on div "Save" at bounding box center [509, 413] width 12 height 7
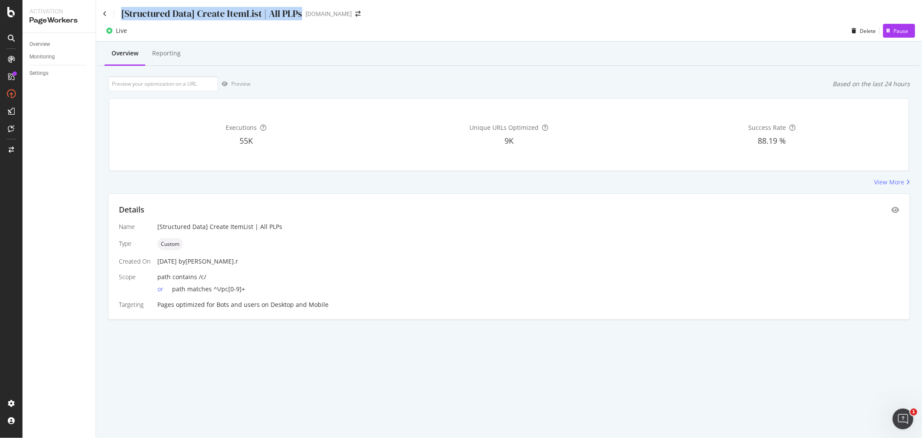
drag, startPoint x: 122, startPoint y: 15, endPoint x: 301, endPoint y: 15, distance: 179.5
click at [301, 15] on div "[Structured Data] Create ItemList | All PLPs yves-rocher.fr" at bounding box center [236, 13] width 266 height 13
copy div "[Structured Data] Create ItemList | All PLPs"
click at [45, 40] on div "Overview" at bounding box center [39, 44] width 21 height 9
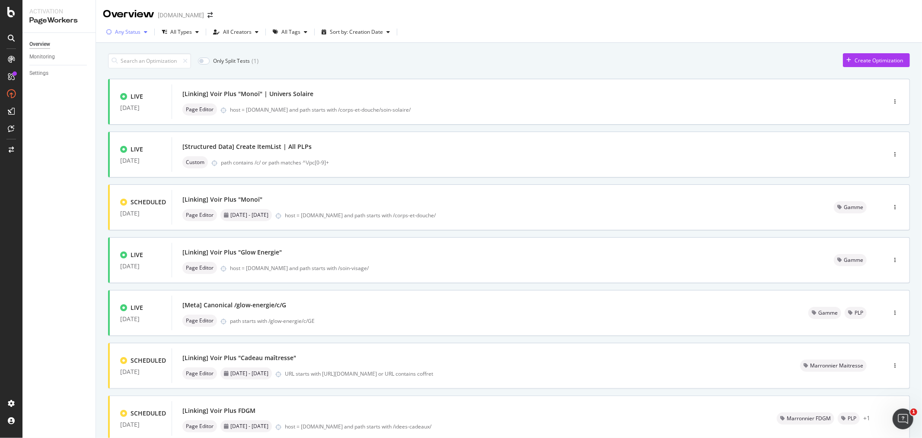
click at [138, 33] on div "Any Status" at bounding box center [128, 31] width 26 height 5
click at [133, 78] on div "Paused" at bounding box center [130, 78] width 18 height 7
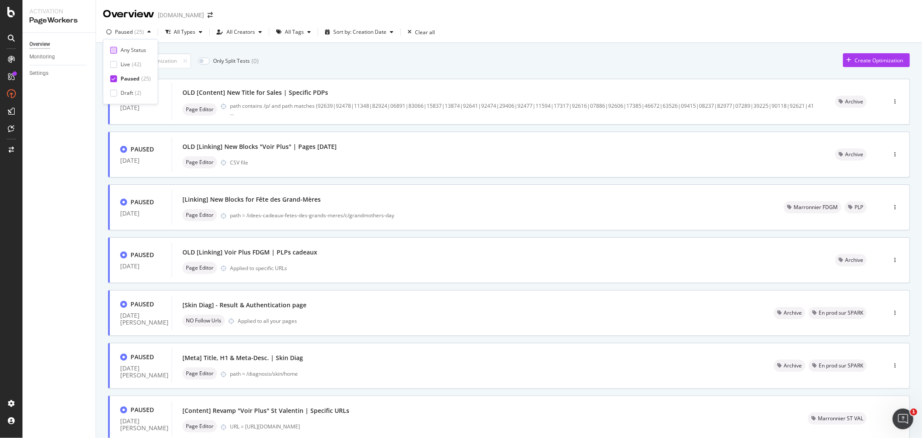
click at [117, 49] on div "Any Status" at bounding box center [130, 49] width 41 height 7
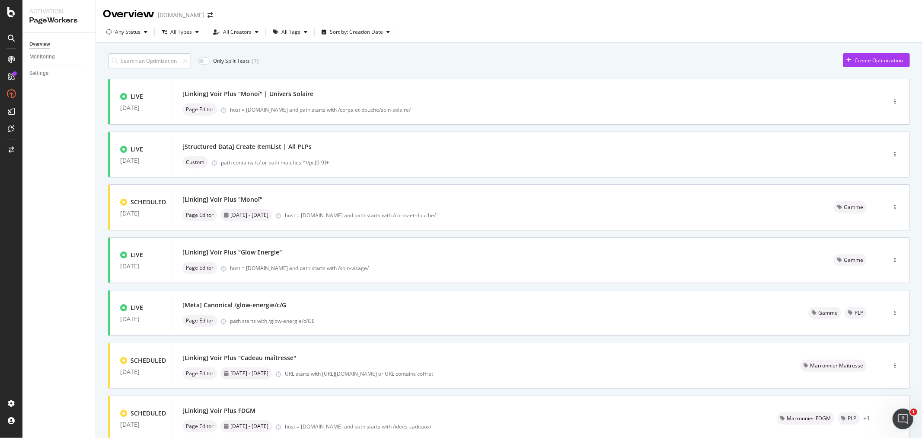
click at [165, 58] on input at bounding box center [149, 60] width 83 height 15
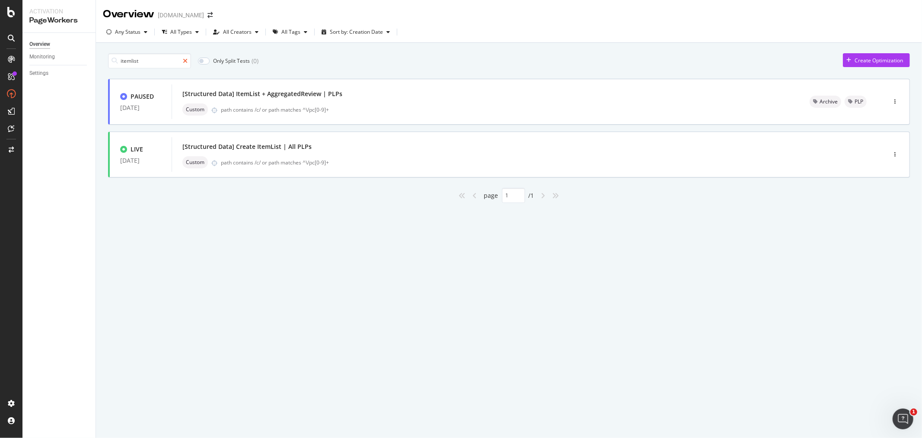
click at [188, 61] on icon at bounding box center [185, 61] width 5 height 6
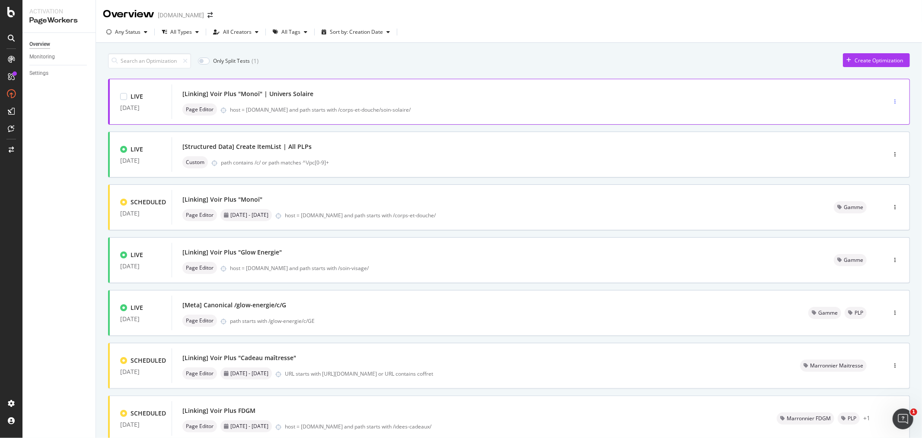
click at [895, 102] on icon "button" at bounding box center [895, 101] width 1 height 5
click at [883, 147] on div "Tags" at bounding box center [874, 146] width 40 height 11
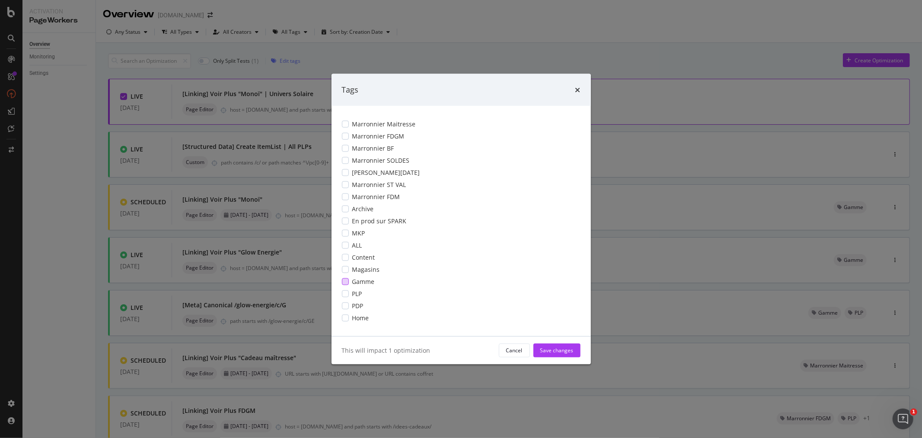
click at [343, 280] on div "modal" at bounding box center [345, 281] width 7 height 7
click at [550, 350] on div "Save changes" at bounding box center [557, 349] width 33 height 7
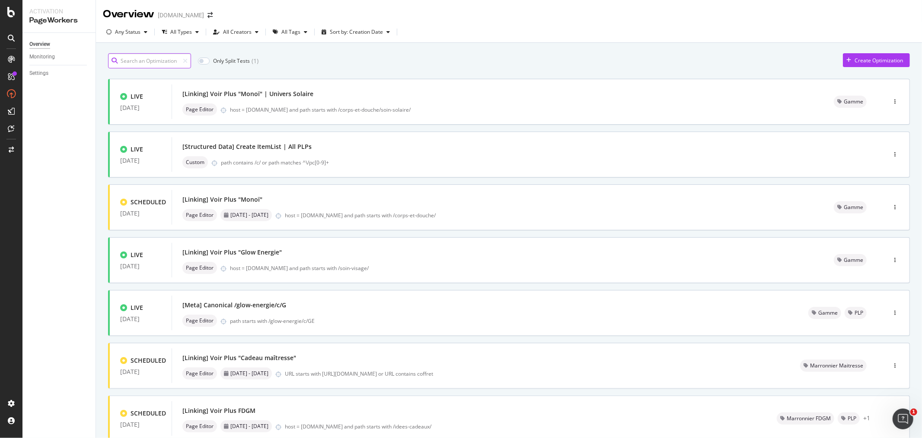
click at [130, 61] on input at bounding box center [149, 60] width 83 height 15
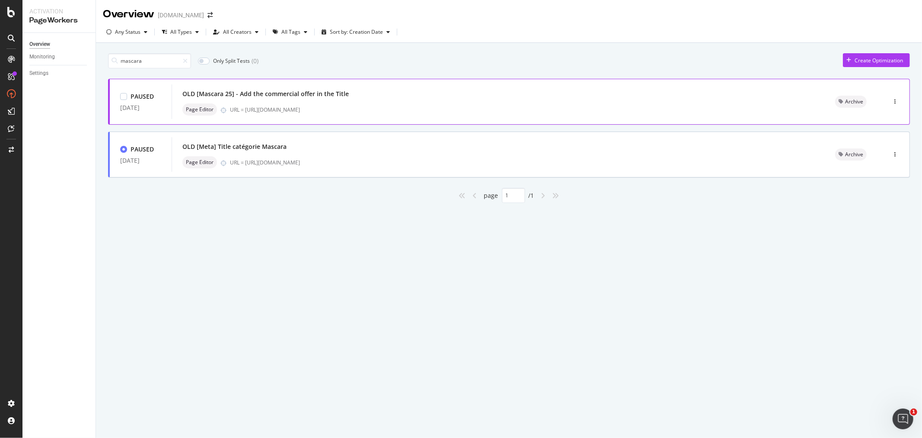
click at [445, 101] on div "OLD [Mascara 25] - Add the commercial offer in the Title Page Editor URL = http…" at bounding box center [498, 102] width 632 height 28
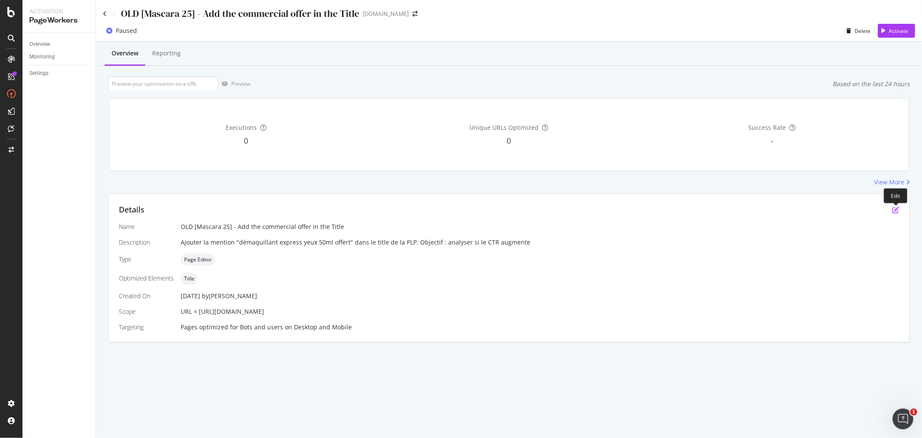
click at [894, 210] on icon "pen-to-square" at bounding box center [896, 209] width 7 height 7
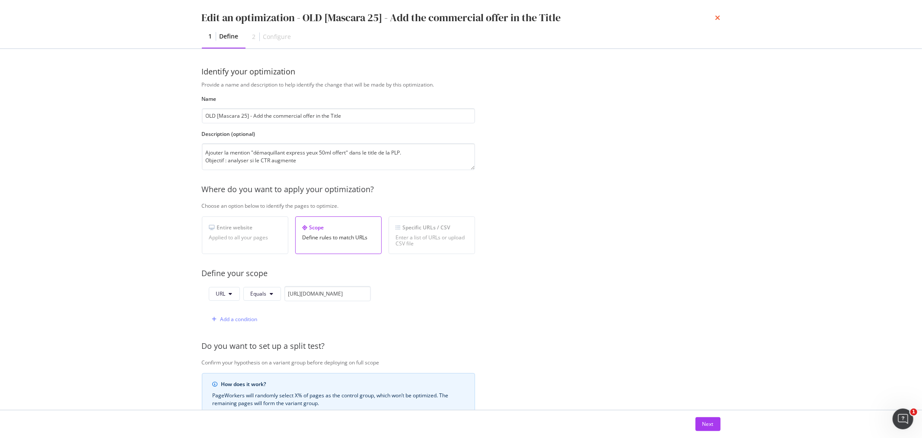
click at [719, 16] on icon "times" at bounding box center [718, 17] width 5 height 7
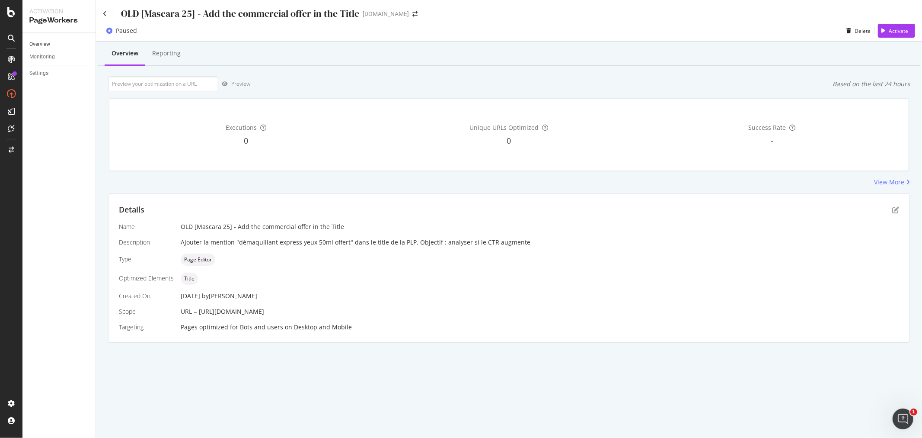
click at [513, 240] on div "Ajouter la mention "démaquillant express yeux 50ml offert" dans le title de la …" at bounding box center [540, 242] width 719 height 9
click at [105, 11] on icon at bounding box center [105, 14] width 4 height 6
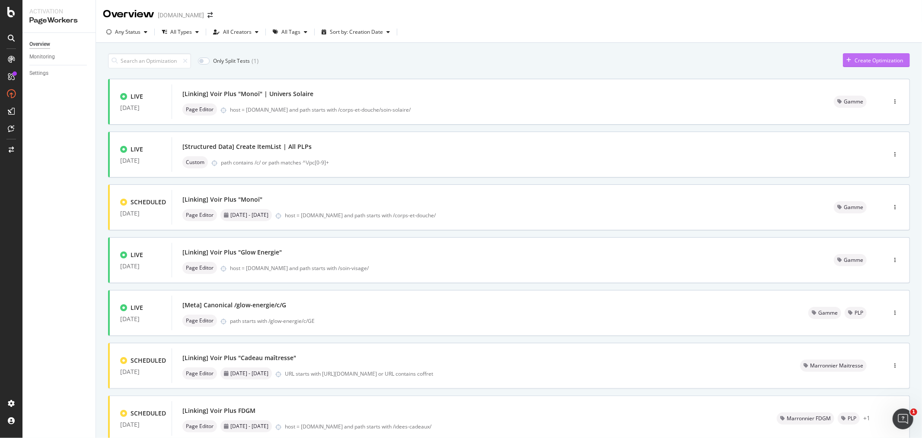
click at [872, 58] on div "Create Optimization" at bounding box center [879, 60] width 48 height 7
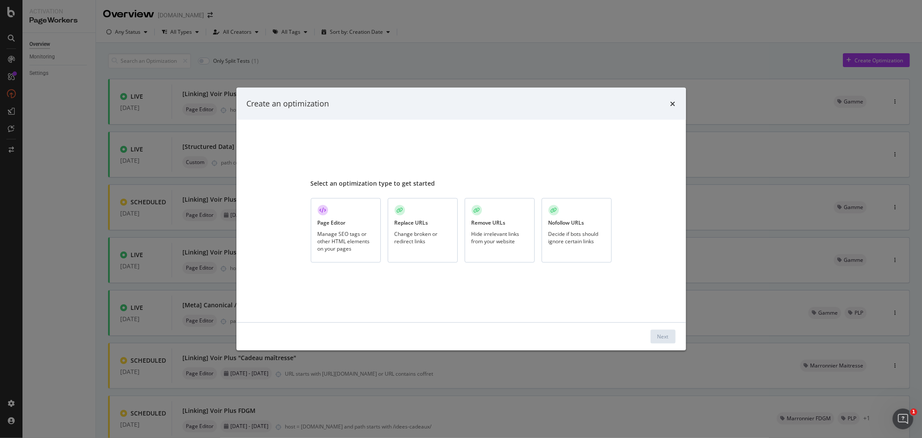
click at [349, 234] on div "Manage SEO tags or other HTML elements on your pages" at bounding box center [346, 241] width 56 height 22
click at [660, 338] on div "Next" at bounding box center [663, 336] width 11 height 7
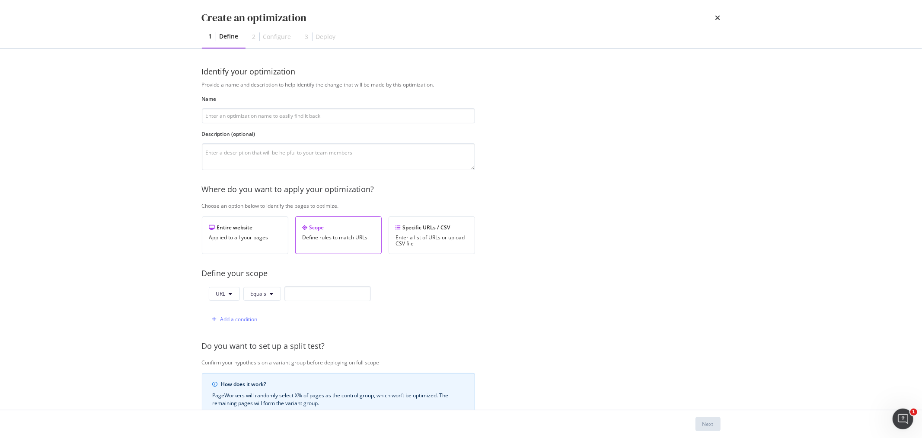
click at [664, 336] on div "Provide a name and description to help identify the change that will be made by…" at bounding box center [461, 314] width 519 height 467
click at [293, 117] on input "modal" at bounding box center [338, 115] width 273 height 15
click at [290, 115] on input "[Meta] Title PLP Mascara (" at bounding box center [338, 115] width 273 height 15
type input "[Meta] Title PLP Mascara (octobre 2025)"
click at [283, 152] on textarea "modal" at bounding box center [338, 156] width 273 height 27
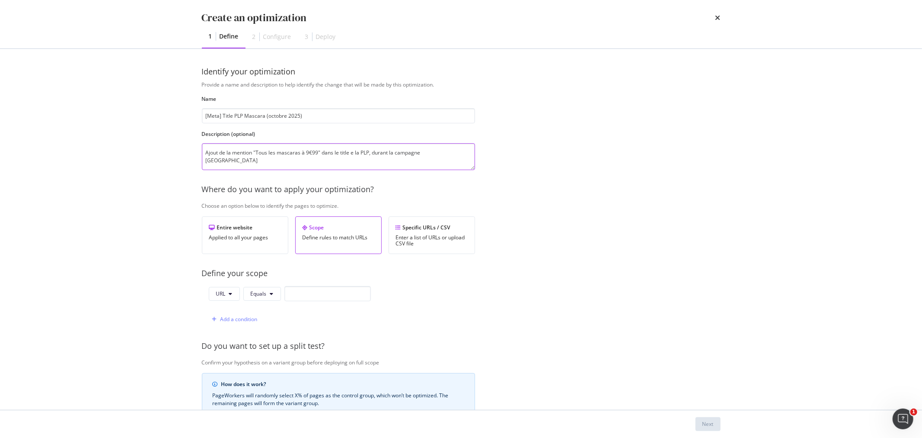
type textarea "Ajout de la mention "Tous les mascaras à 9€99" dans le title e la PLP, durant l…"
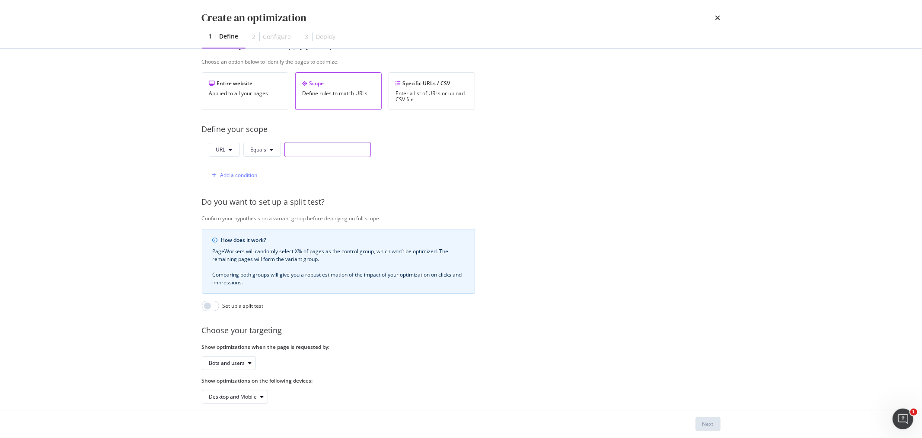
click at [306, 146] on input "modal" at bounding box center [328, 149] width 86 height 15
paste input "https://www.yves-rocher.fr/maquillage/yeux/mascara/c/23100"
type input "https://www.yves-rocher.fr/maquillage/yeux/mascara/c/23100"
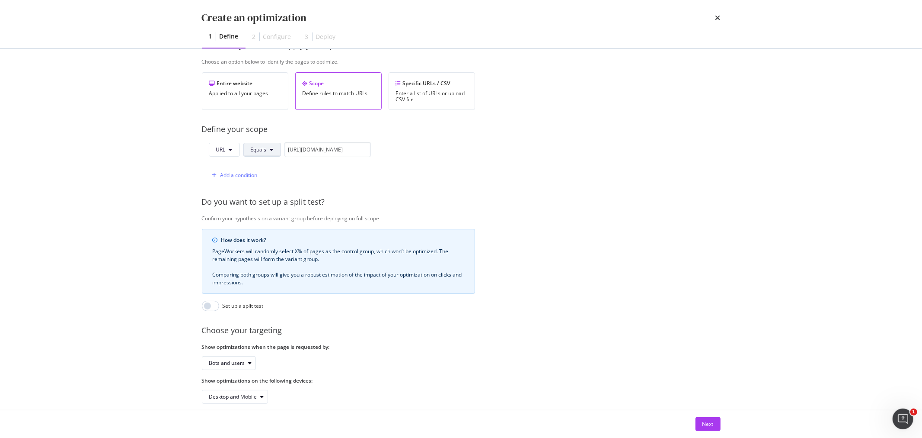
click at [265, 150] on span "Equals" at bounding box center [259, 149] width 16 height 7
drag, startPoint x: 451, startPoint y: 171, endPoint x: 710, endPoint y: 431, distance: 366.6
click at [452, 171] on div "URL Equals https://www.yves-rocher.fr/maquillage/yeux/mascara/c/23100 Add a con…" at bounding box center [338, 162] width 273 height 41
click at [710, 426] on div "Next" at bounding box center [708, 423] width 11 height 7
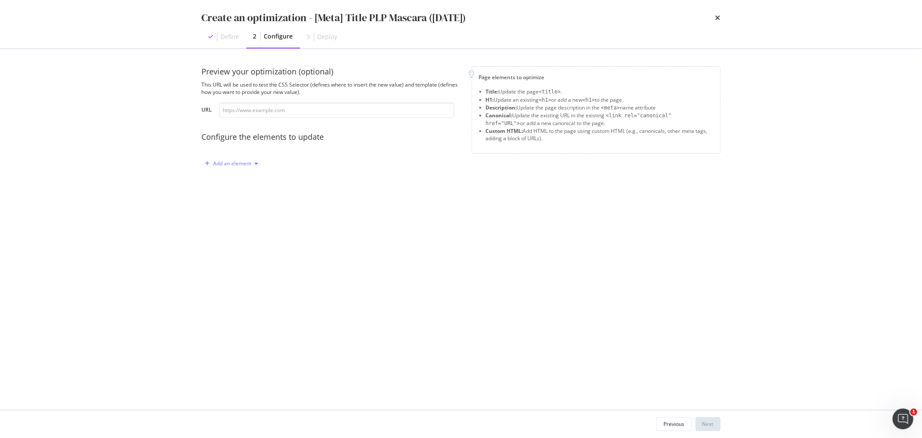
click at [237, 163] on div "Add an element" at bounding box center [233, 163] width 38 height 5
click at [232, 182] on div "Title" at bounding box center [229, 179] width 10 height 7
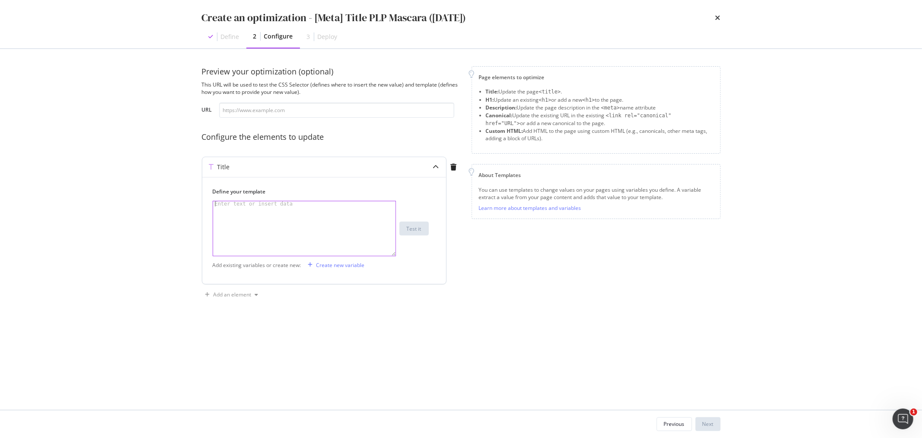
click at [249, 206] on div "Enter text or insert data" at bounding box center [254, 203] width 82 height 5
click at [253, 205] on div "Enter text or insert data" at bounding box center [254, 203] width 82 height 5
paste textarea "Mascara • Yves Rocher"
click at [235, 202] on div "Mascara • Yves Rocher" at bounding box center [304, 233] width 182 height 65
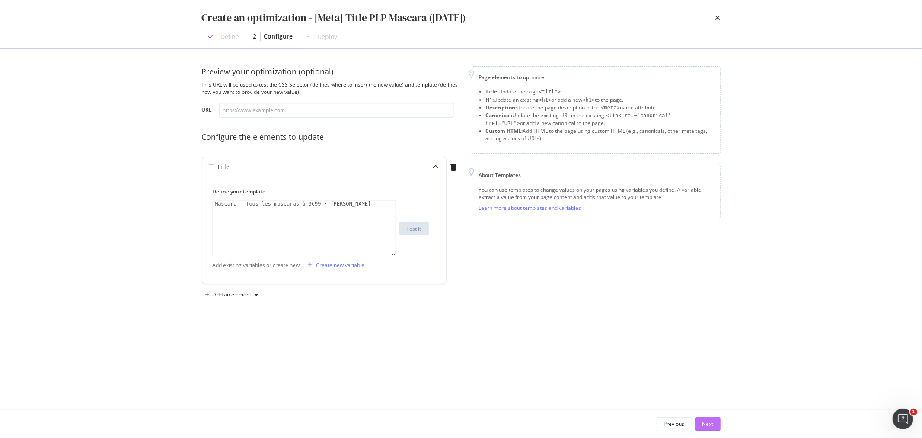
type textarea "Mascara - Tous les mascaras à 9€99 • Yves Rocher"
click at [708, 424] on div "Next" at bounding box center [708, 423] width 11 height 7
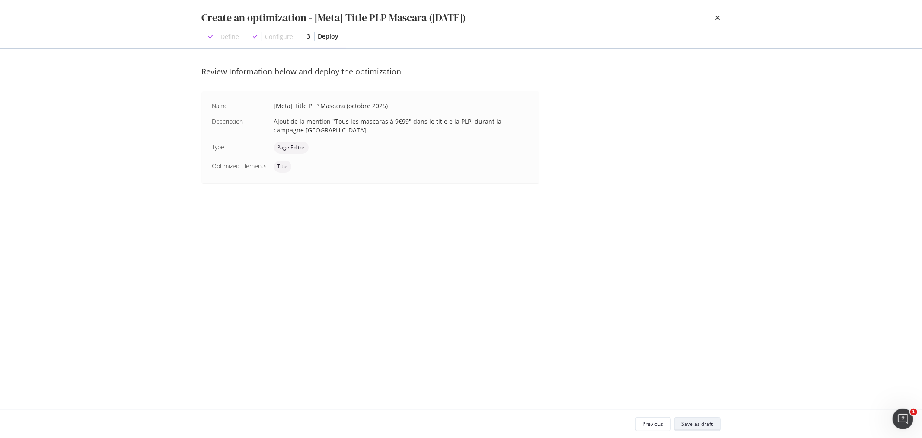
click at [692, 422] on div "Save as draft" at bounding box center [698, 423] width 32 height 7
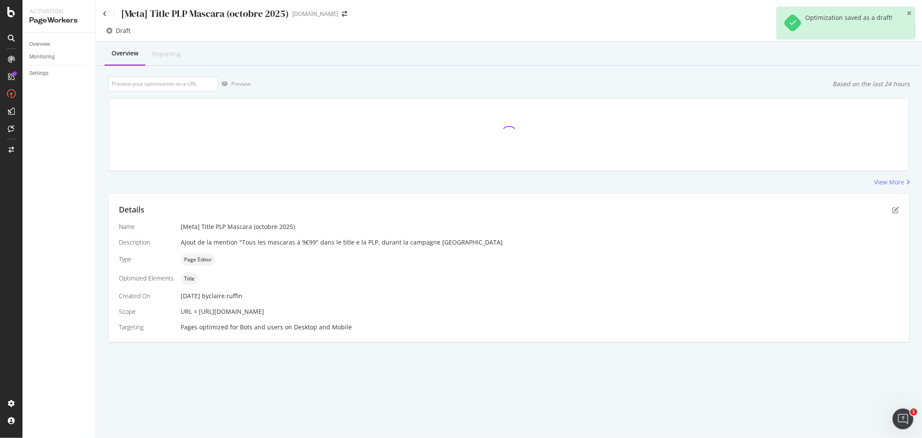
click at [910, 12] on icon "close toast" at bounding box center [909, 13] width 5 height 6
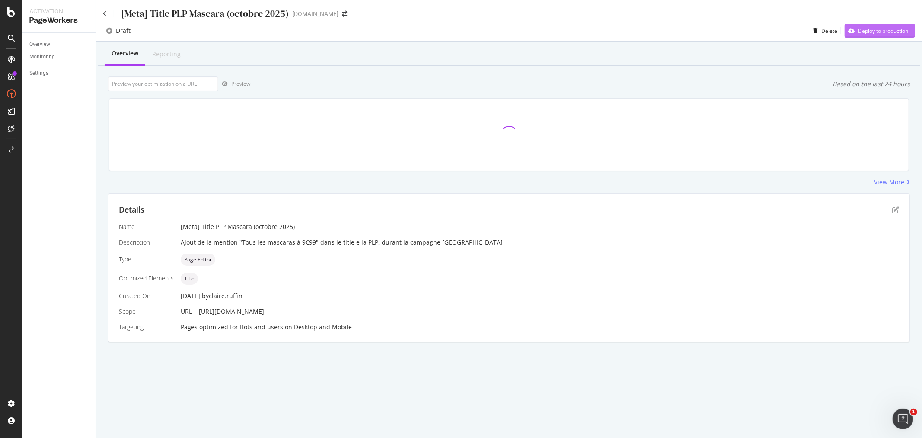
click at [865, 32] on div "Deploy to production" at bounding box center [883, 30] width 50 height 7
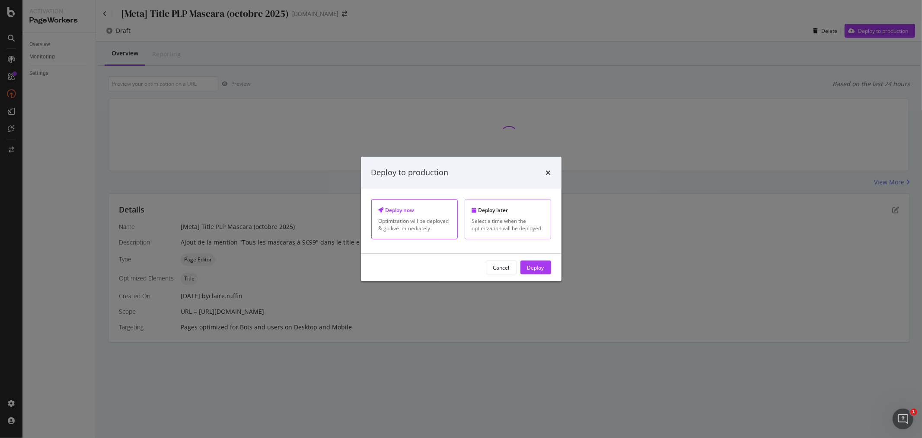
click at [505, 212] on div "Deploy later" at bounding box center [508, 209] width 72 height 7
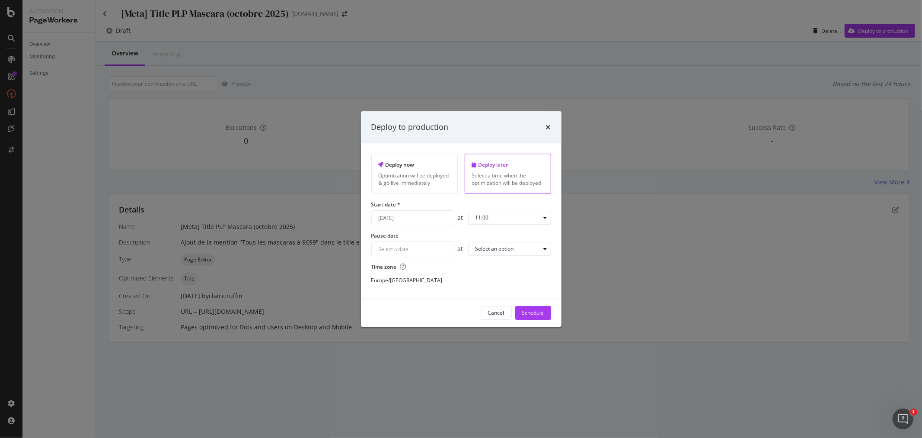
click at [394, 214] on input "August 28th 2025" at bounding box center [413, 218] width 82 height 14
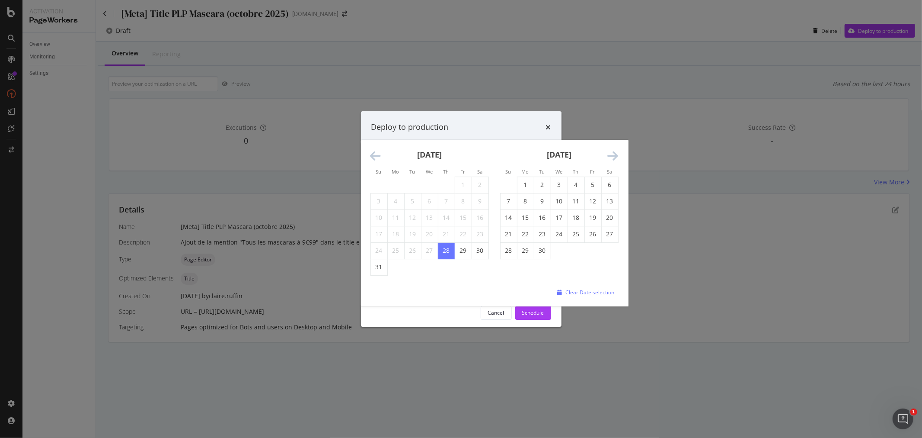
click at [618, 155] on icon "Move forward to switch to the next month." at bounding box center [613, 156] width 11 height 12
click at [572, 217] on td "16" at bounding box center [576, 217] width 17 height 16
type input "October 16th 2025"
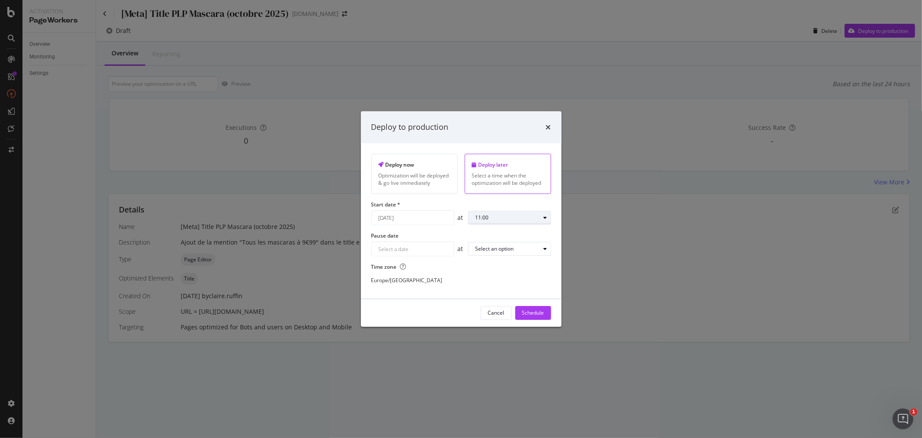
click at [527, 217] on div "11:00" at bounding box center [508, 217] width 65 height 5
click at [489, 266] on div "09:00" at bounding box center [485, 265] width 13 height 7
click at [395, 244] on div "Navigate forward to interact with the calendar and select a date. Press the que…" at bounding box center [412, 249] width 83 height 15
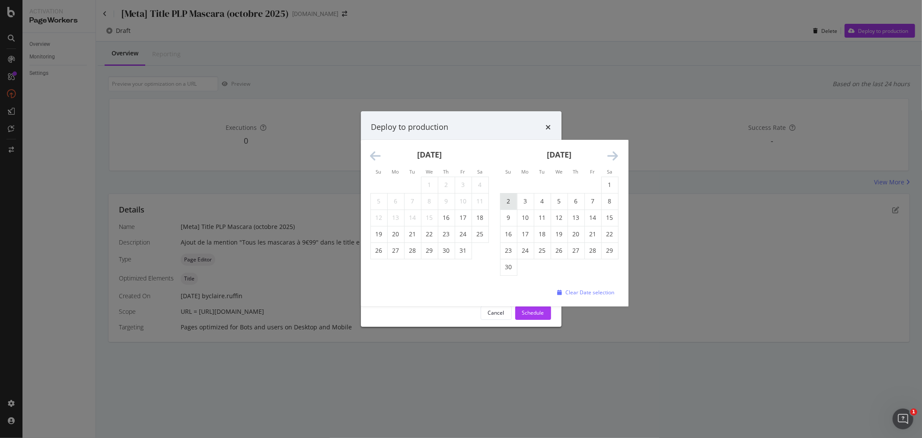
click at [506, 201] on td "2" at bounding box center [508, 201] width 17 height 16
type input "November 2nd 2025"
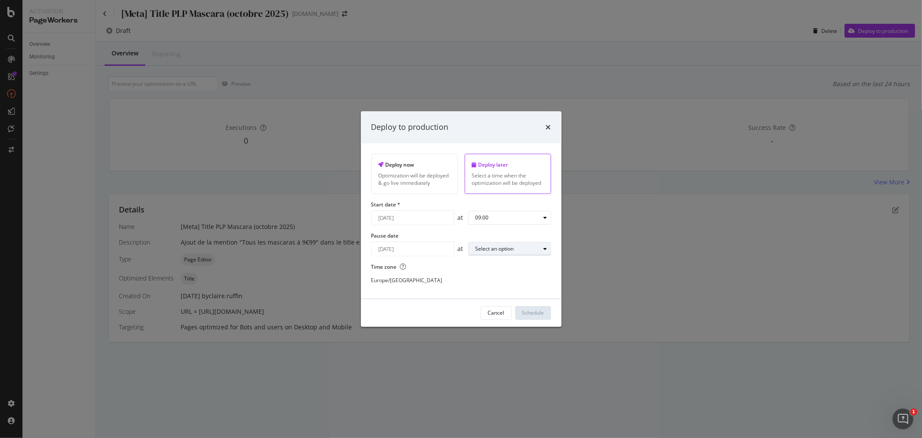
click at [487, 253] on div "Select an option" at bounding box center [513, 249] width 75 height 12
click at [494, 365] on div "23:00" at bounding box center [485, 363] width 27 height 11
click at [538, 313] on div "Schedule" at bounding box center [533, 312] width 22 height 7
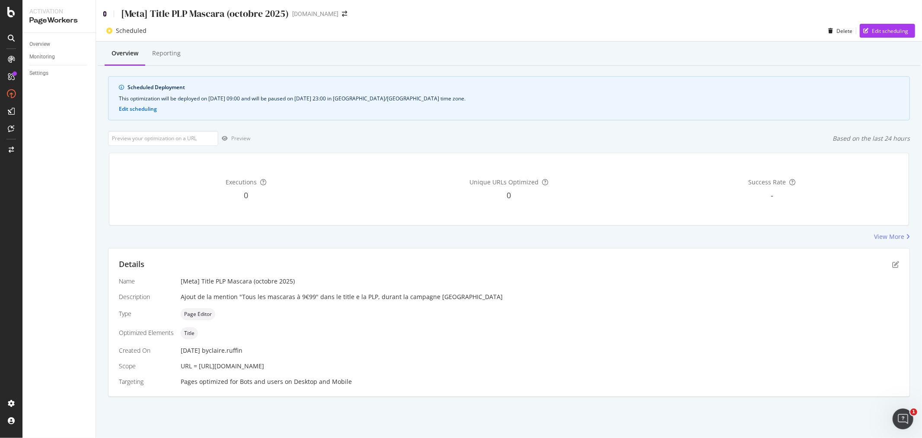
click at [105, 12] on icon at bounding box center [105, 14] width 4 height 6
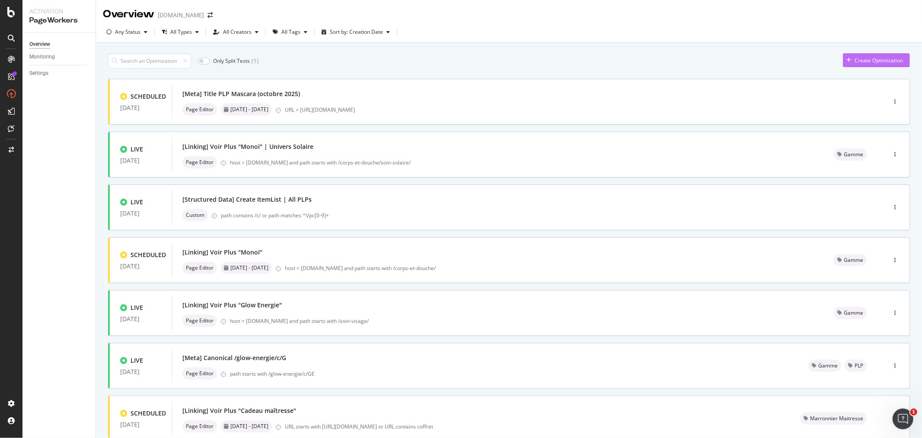
click at [888, 62] on div "Create Optimization" at bounding box center [879, 60] width 48 height 7
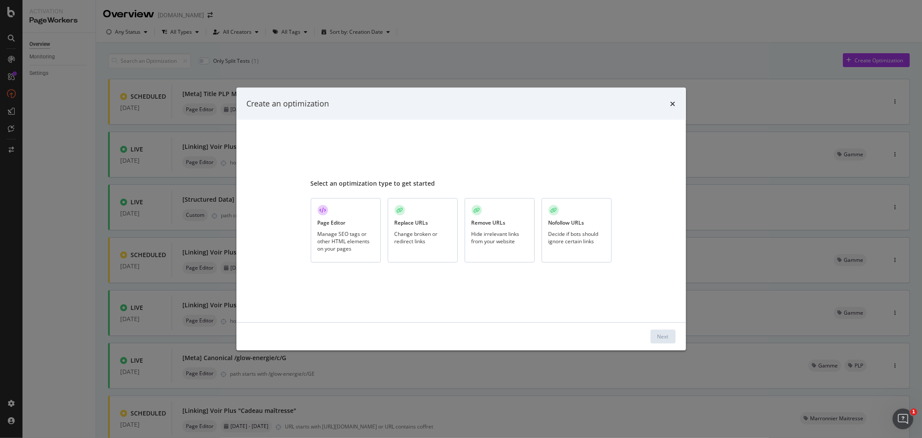
click at [352, 218] on div "Page Editor Manage SEO tags or other HTML elements on your pages" at bounding box center [346, 230] width 70 height 64
click at [668, 337] on div "Next" at bounding box center [663, 336] width 11 height 7
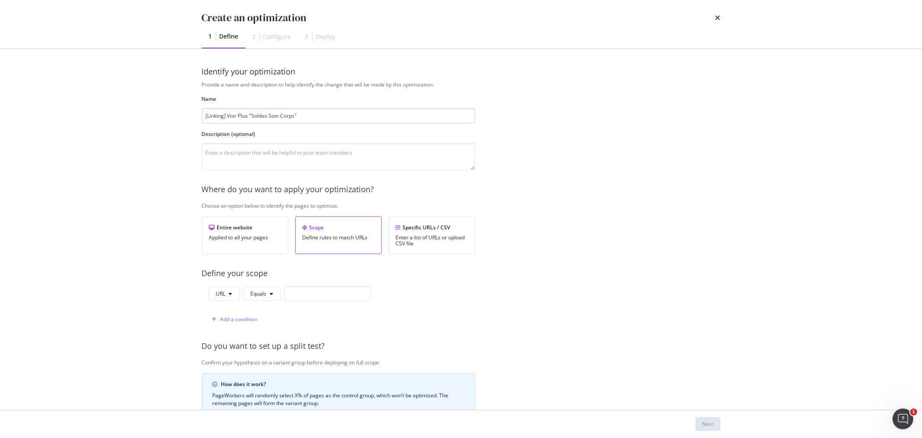
drag, startPoint x: 253, startPoint y: 116, endPoint x: 294, endPoint y: 117, distance: 41.5
click at [294, 117] on input "[Linking] Voir Plus "Soldes Soin Corps"" at bounding box center [338, 115] width 273 height 15
click at [294, 117] on input "[Linking] Voir Plus "Mascara"" at bounding box center [338, 115] width 273 height 15
type input "[Linking] Voir Plus "Mascara" | Univers Maquillage"
click at [353, 151] on textarea "modal" at bounding box center [338, 156] width 273 height 27
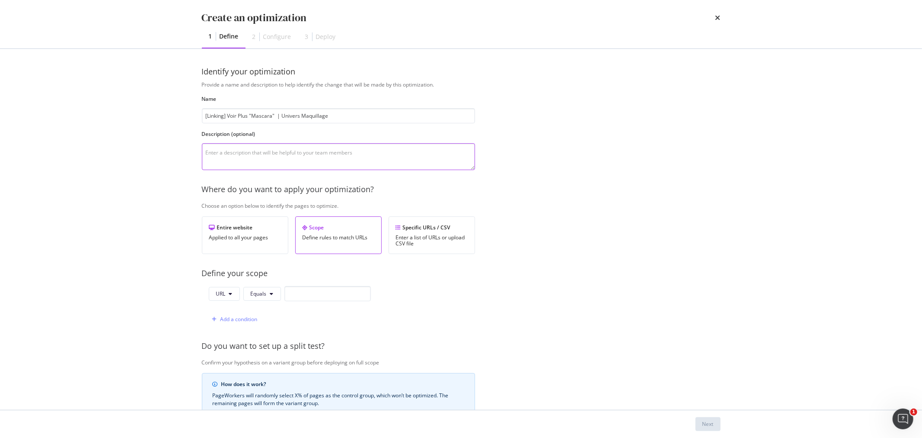
paste textarea "Ajout de liens vers [URL][DOMAIN_NAME] sur les PLP et PDP Corps & Douche et Soi…"
drag, startPoint x: 323, startPoint y: 152, endPoint x: 442, endPoint y: 149, distance: 118.9
click at [442, 149] on textarea "Ajout de liens vers [URL][DOMAIN_NAME] sur les PLP et PDP Corps & Douche et Soi…" at bounding box center [338, 156] width 273 height 27
paste textarea "maquillage/yeux/mascara/c/23100"
drag, startPoint x: 448, startPoint y: 152, endPoint x: 247, endPoint y: 160, distance: 200.8
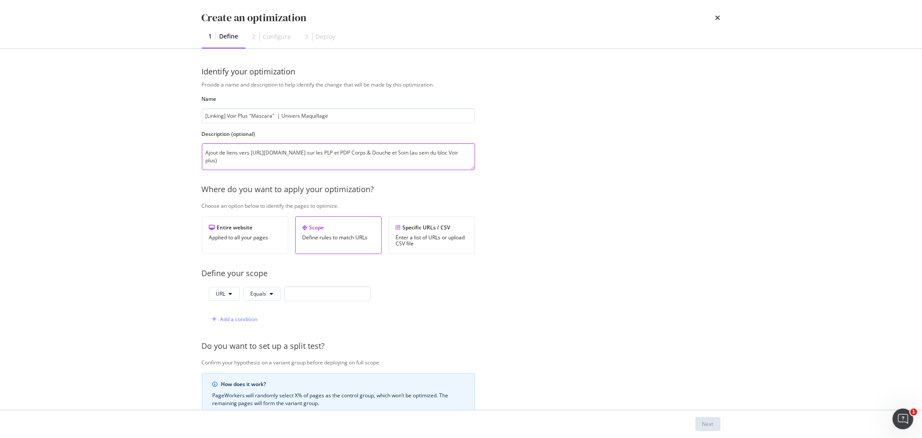
click at [247, 160] on textarea "Ajout de liens vers https://www.yves-rocher.fr/maquillage/yeux/mascara/c/23100 …" at bounding box center [338, 156] width 273 height 27
click at [308, 159] on textarea "Ajout de liens vers https://www.yves-rocher.fr/maquillage/yeux/mascara/c/23100 …" at bounding box center [338, 156] width 273 height 27
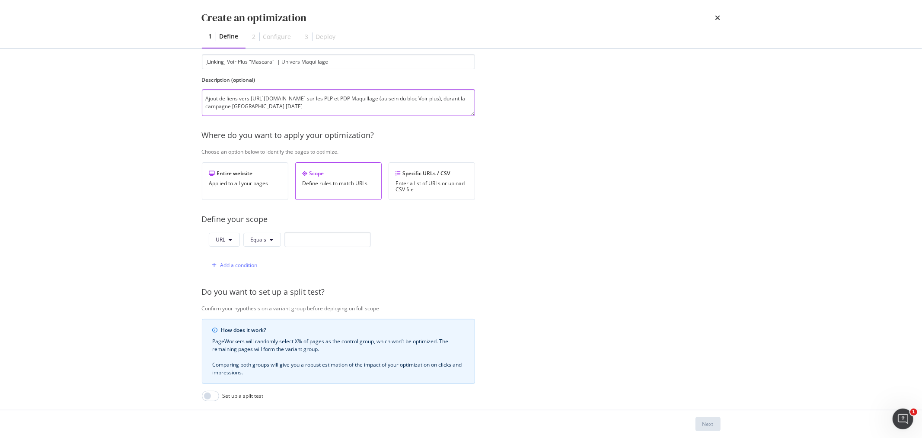
scroll to position [96, 0]
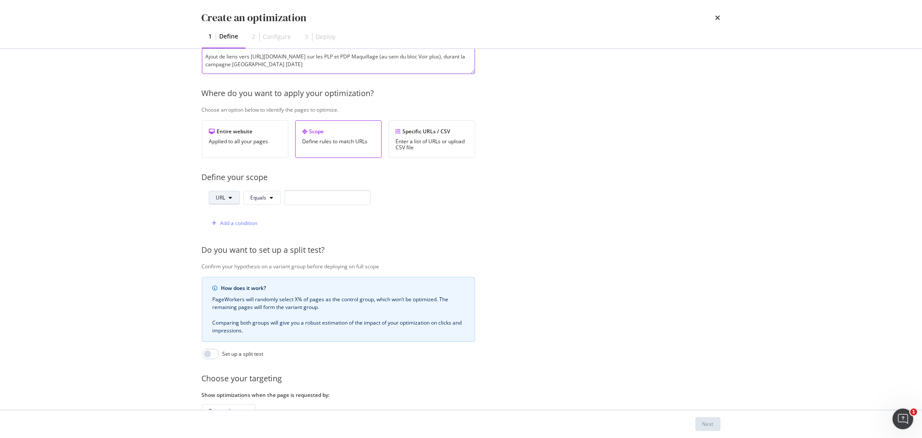
type textarea "Ajout de liens vers https://www.yves-rocher.fr/maquillage/yeux/mascara/c/23100 …"
click at [230, 201] on button "URL" at bounding box center [224, 198] width 31 height 14
click at [228, 248] on span "Host" at bounding box center [231, 247] width 30 height 8
click at [296, 199] on input "modal" at bounding box center [329, 197] width 86 height 15
paste input "[DOMAIN_NAME]"
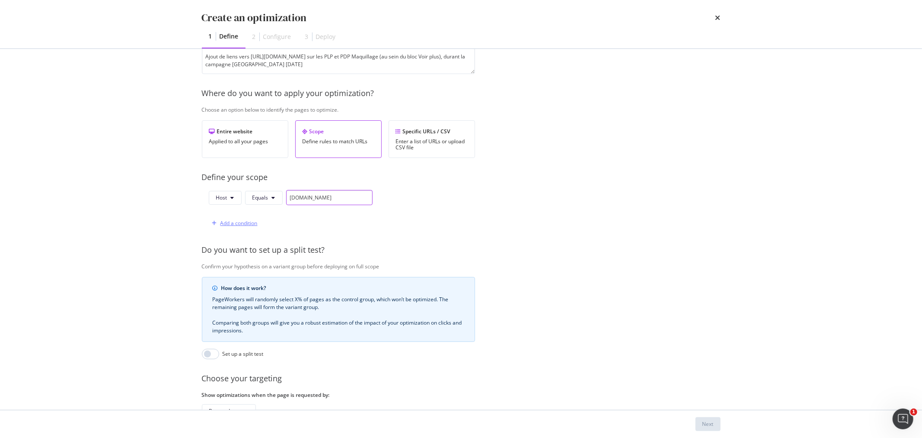
type input "[DOMAIN_NAME]"
click at [241, 226] on div "Add a condition" at bounding box center [239, 222] width 37 height 7
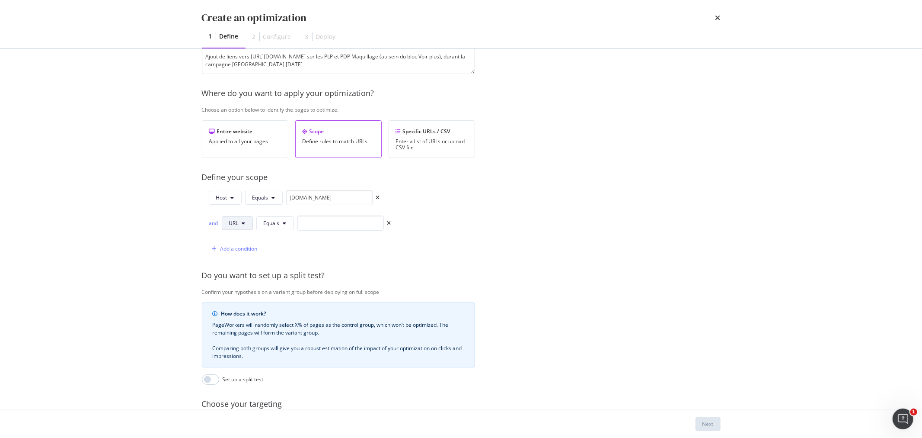
click at [241, 221] on button "URL" at bounding box center [237, 223] width 31 height 14
click at [237, 285] on span "Path" at bounding box center [244, 289] width 30 height 8
click at [291, 226] on button "Equals" at bounding box center [277, 223] width 38 height 14
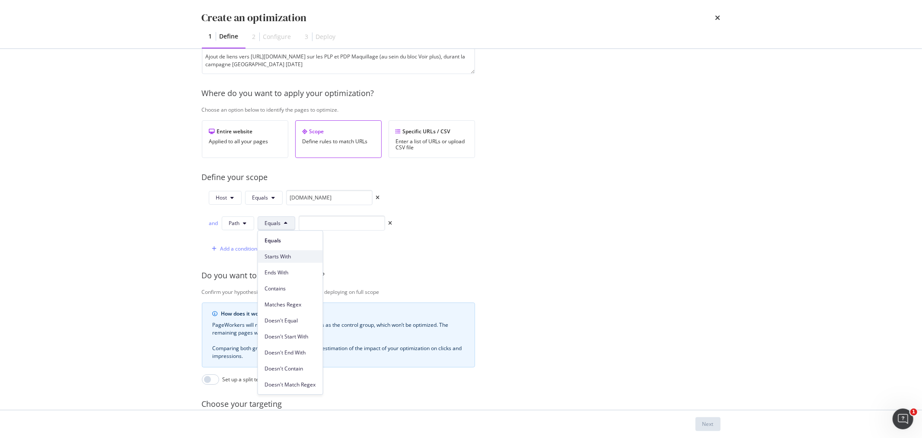
click at [282, 258] on span "Starts With" at bounding box center [290, 257] width 51 height 8
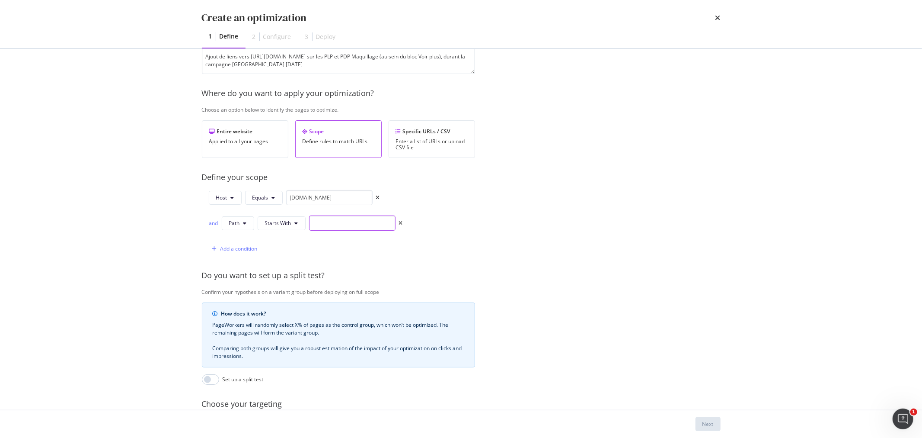
click at [310, 220] on input "modal" at bounding box center [352, 222] width 86 height 15
paste input "/maquillage/"
type input "/maquillage/"
click at [711, 427] on div "Next" at bounding box center [708, 423] width 11 height 7
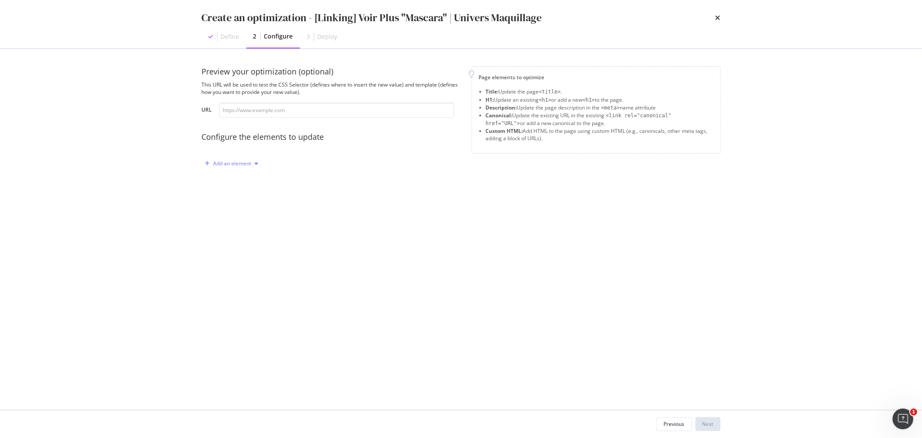
click at [236, 165] on div "Add an element" at bounding box center [233, 163] width 38 height 5
click at [244, 239] on div "Custom HTML" at bounding box center [241, 237] width 34 height 7
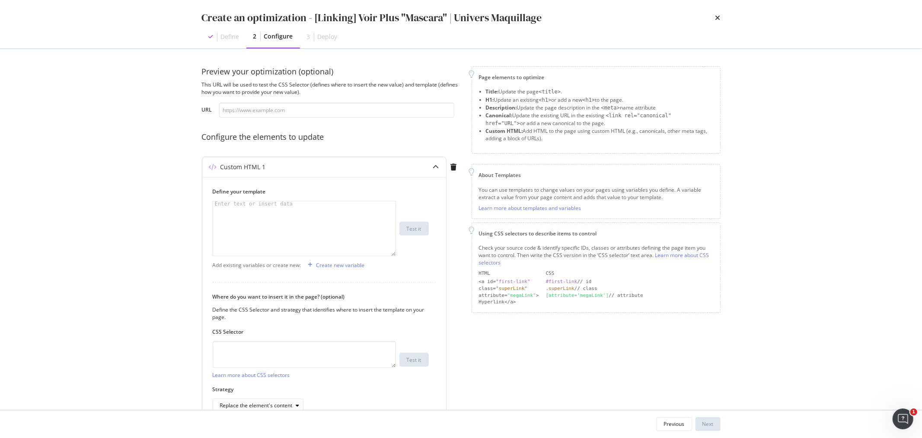
click at [313, 210] on div "modal" at bounding box center [304, 233] width 182 height 65
paste textarea "<div class="inline-block"><a class="block has-border border_black p_M m_S borde…"
click at [324, 206] on div "< div class = "inline-block" > < a class = "block has-border border_black p_M m…" at bounding box center [304, 249] width 182 height 96
drag, startPoint x: 325, startPoint y: 209, endPoint x: 303, endPoint y: 214, distance: 22.7
click at [303, 214] on div "< div class = "inline-block" > < a class = "block has-border border_black p_M m…" at bounding box center [304, 249] width 182 height 96
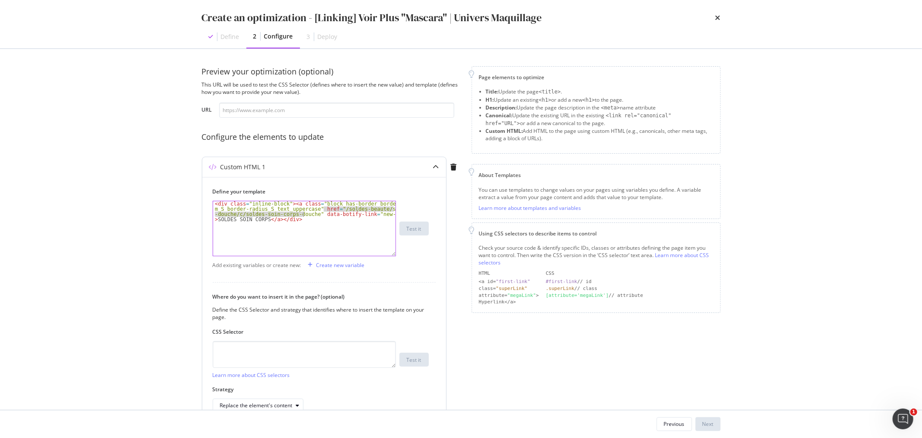
paste textarea "maquillage/yeux/mascara/c/23100"
drag, startPoint x: 332, startPoint y: 214, endPoint x: 368, endPoint y: 212, distance: 36.3
click at [368, 212] on div "< div class = "inline-block" > < a class = "block has-border border_black p_M m…" at bounding box center [304, 244] width 182 height 86
type textarea "<div class="inline-block"><a class="block has-border border_black p_M m_S borde…"
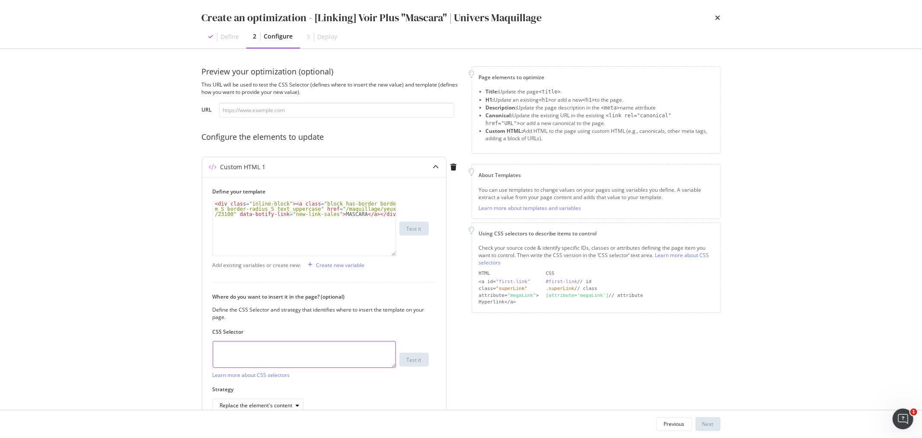
click at [245, 349] on textarea "modal" at bounding box center [304, 354] width 183 height 27
paste textarea "section > div[data-js="netlinking"]"
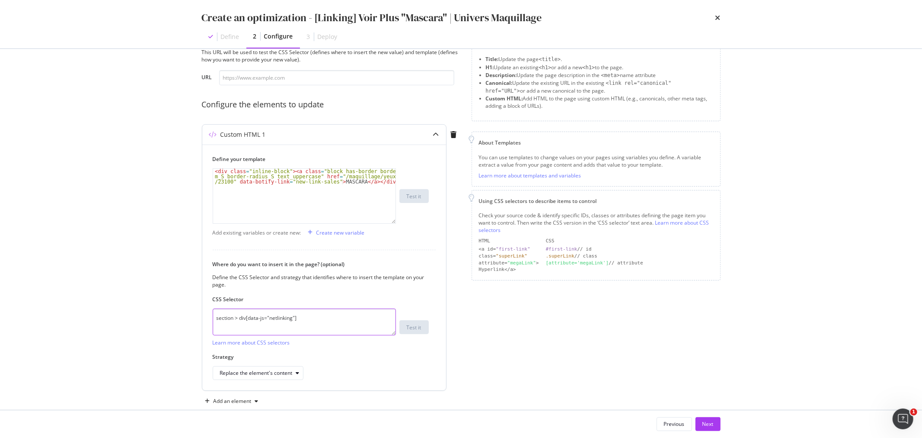
scroll to position [48, 0]
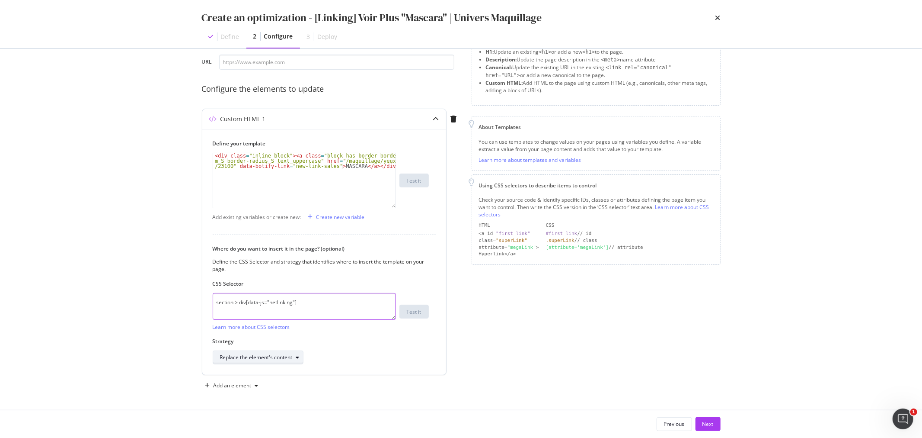
type textarea "section > div[data-js="netlinking"]"
click at [275, 355] on div "Replace the element's content" at bounding box center [256, 357] width 73 height 5
click at [261, 268] on div "Inside the element, at the beginning" at bounding box center [267, 270] width 86 height 7
click at [712, 422] on div "Next" at bounding box center [708, 423] width 11 height 7
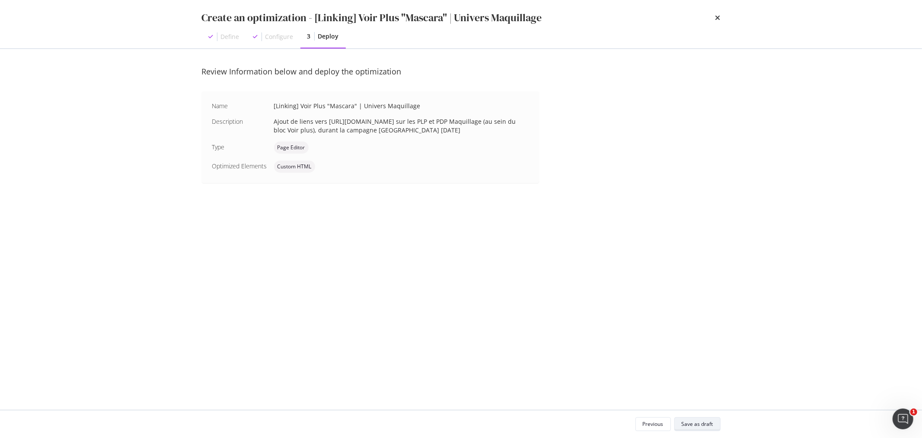
click at [696, 425] on div "Save as draft" at bounding box center [698, 423] width 32 height 7
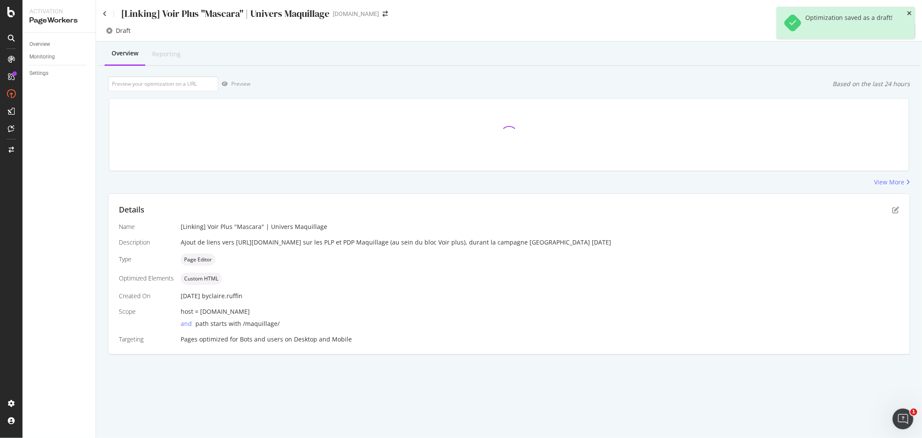
click at [910, 13] on icon "close toast" at bounding box center [909, 13] width 5 height 6
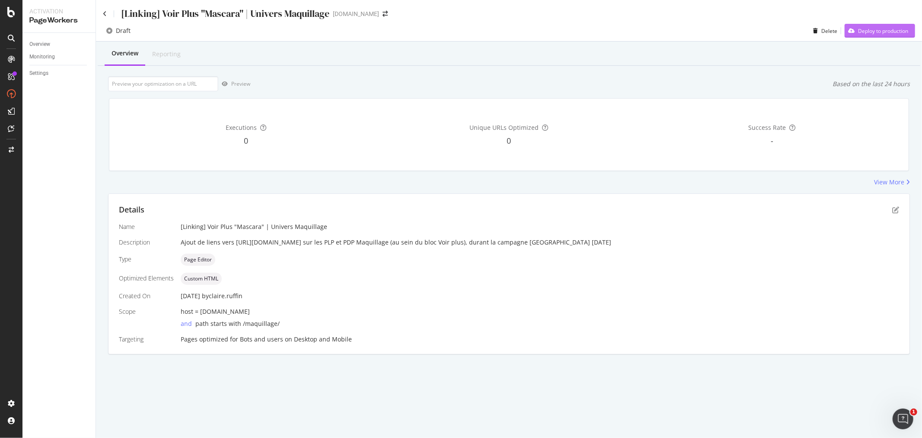
click at [879, 34] on div "Deploy to production" at bounding box center [883, 30] width 50 height 7
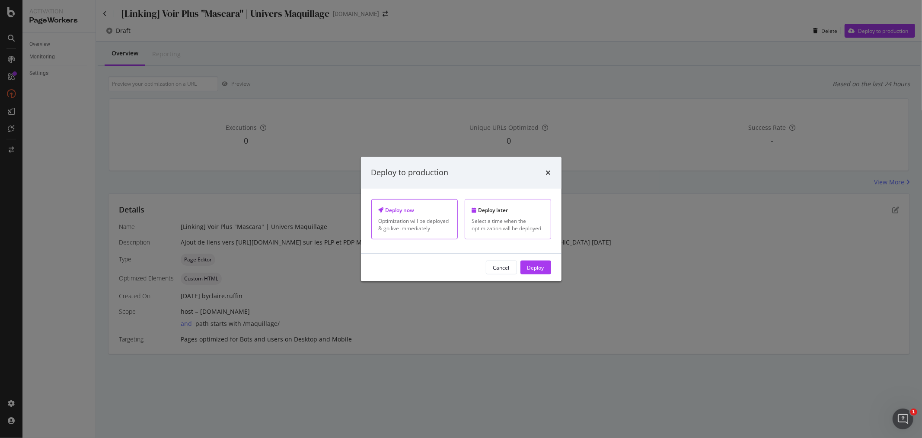
click at [502, 234] on div "Deploy later Select a time when the optimization will be deployed" at bounding box center [508, 219] width 86 height 40
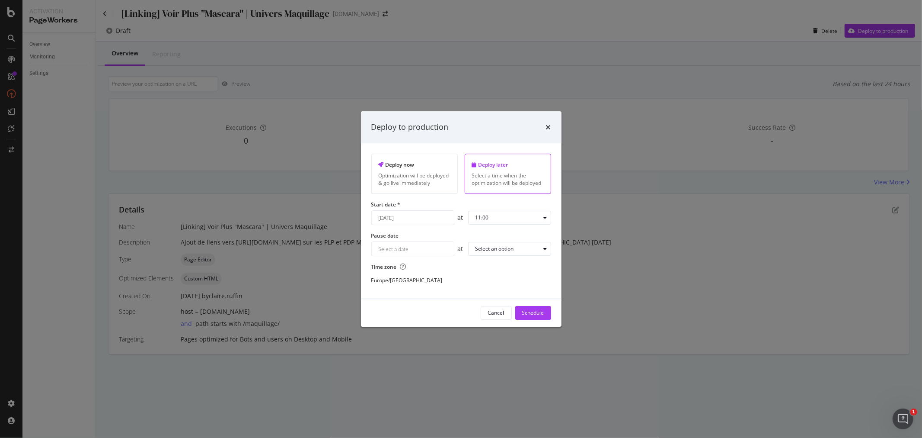
click at [421, 218] on div "August 28th 2025 Navigate forward to interact with the calendar and select a da…" at bounding box center [412, 217] width 83 height 15
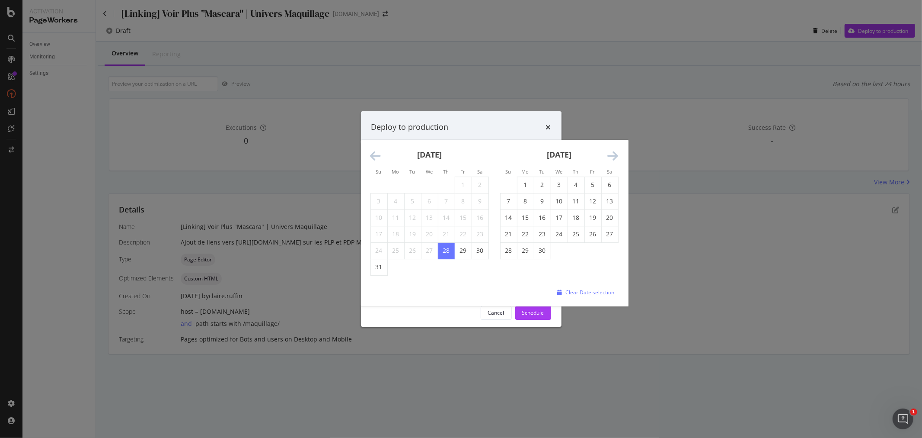
click at [608, 154] on icon "Move forward to switch to the next month." at bounding box center [613, 156] width 11 height 12
click at [576, 218] on td "16" at bounding box center [576, 217] width 17 height 16
type input "October 16th 2025"
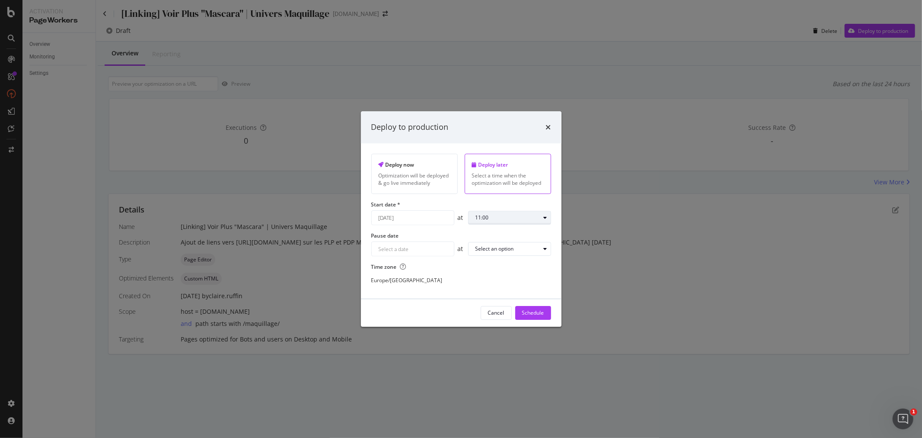
click at [526, 219] on div "11:00" at bounding box center [508, 217] width 65 height 5
click at [489, 290] on div "09:00" at bounding box center [485, 287] width 13 height 7
click at [424, 252] on div "Navigate forward to interact with the calendar and select a date. Press the que…" at bounding box center [412, 249] width 83 height 15
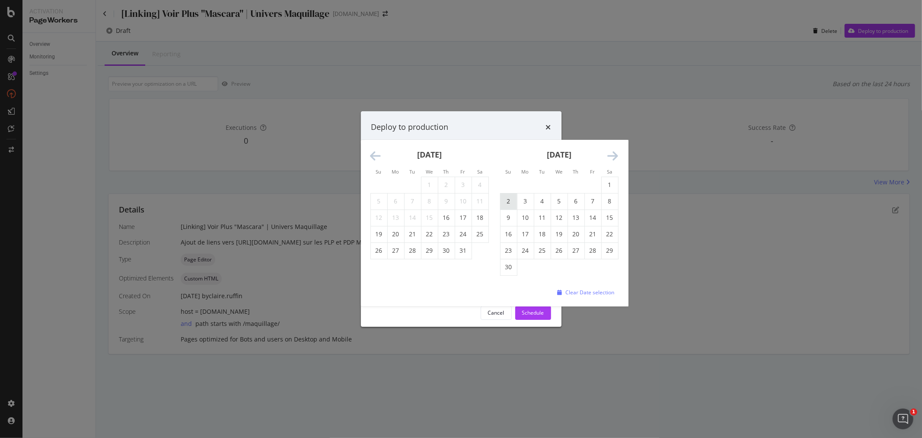
click at [506, 203] on td "2" at bounding box center [508, 201] width 17 height 16
type input "November 2nd 2025"
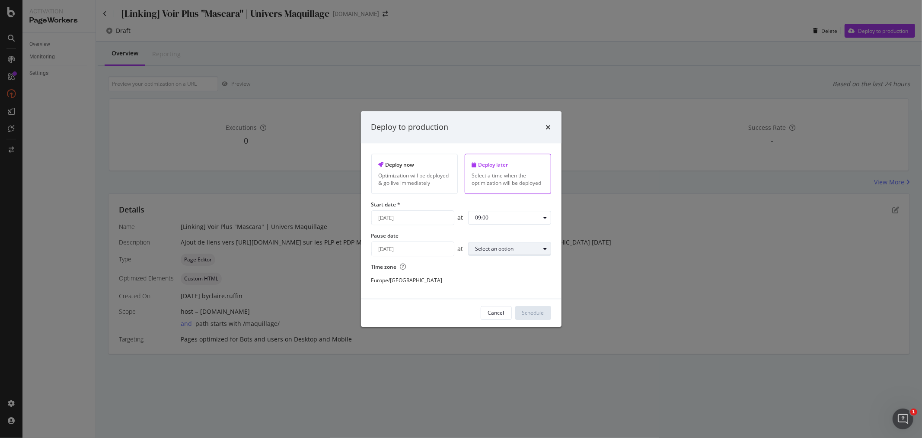
click at [497, 246] on div "Select an option" at bounding box center [495, 248] width 38 height 5
click at [493, 362] on div "23:00" at bounding box center [485, 363] width 27 height 11
click at [528, 314] on div "Schedule" at bounding box center [533, 312] width 22 height 7
